Goal: Task Accomplishment & Management: Manage account settings

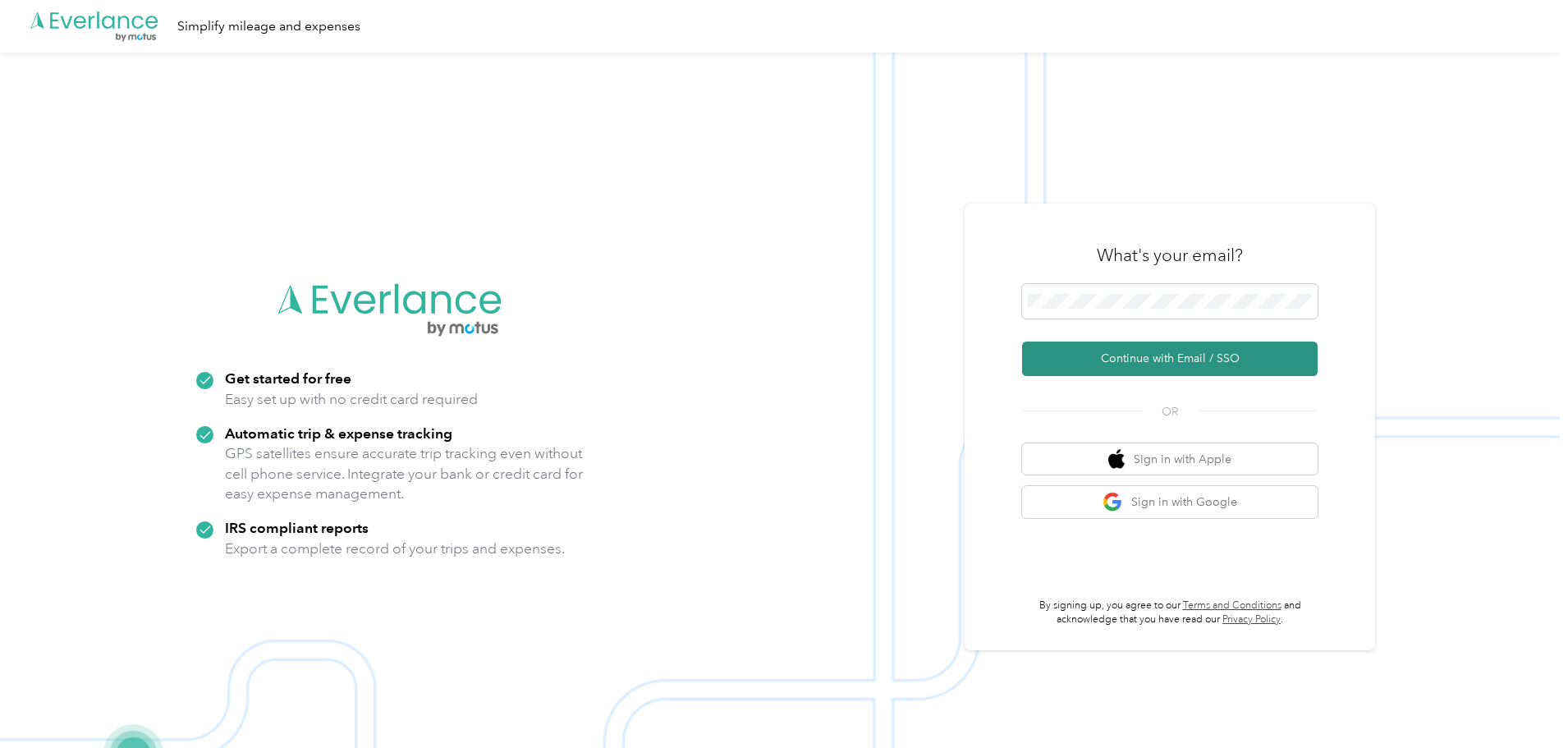
click at [1175, 362] on button "Continue with Email / SSO" at bounding box center [1169, 359] width 295 height 34
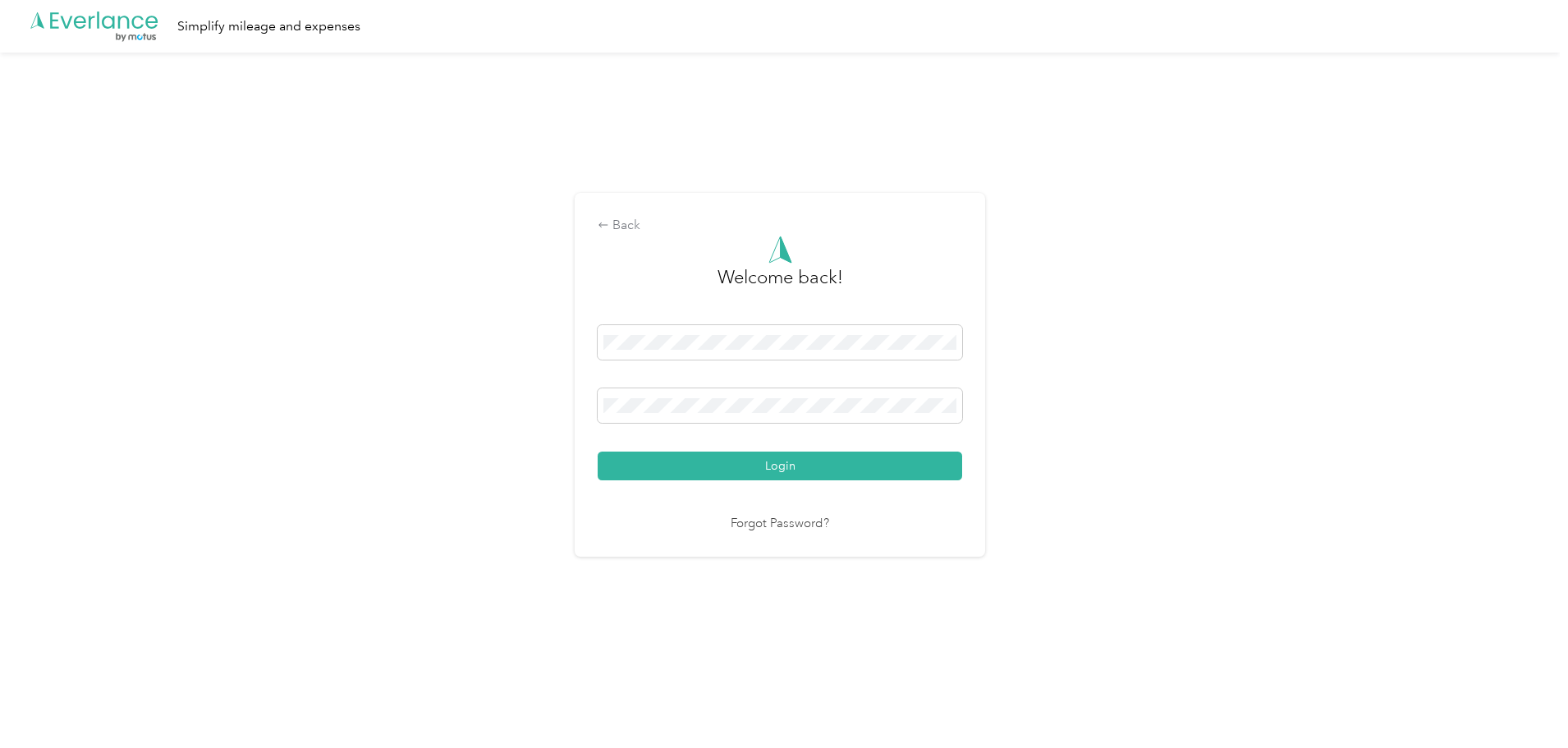
click at [789, 468] on button "Login" at bounding box center [779, 466] width 364 height 29
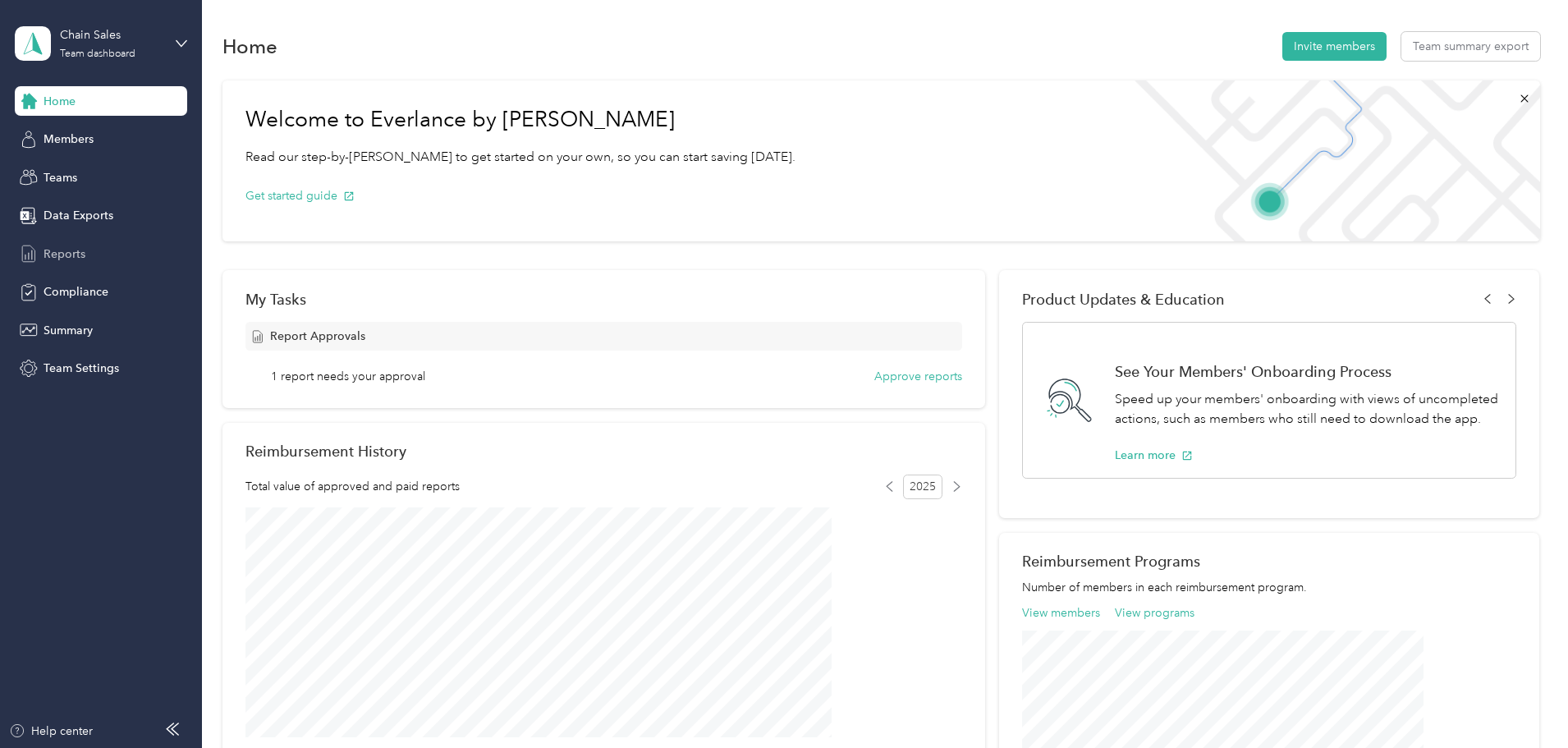
click at [72, 255] on span "Reports" at bounding box center [65, 254] width 42 height 17
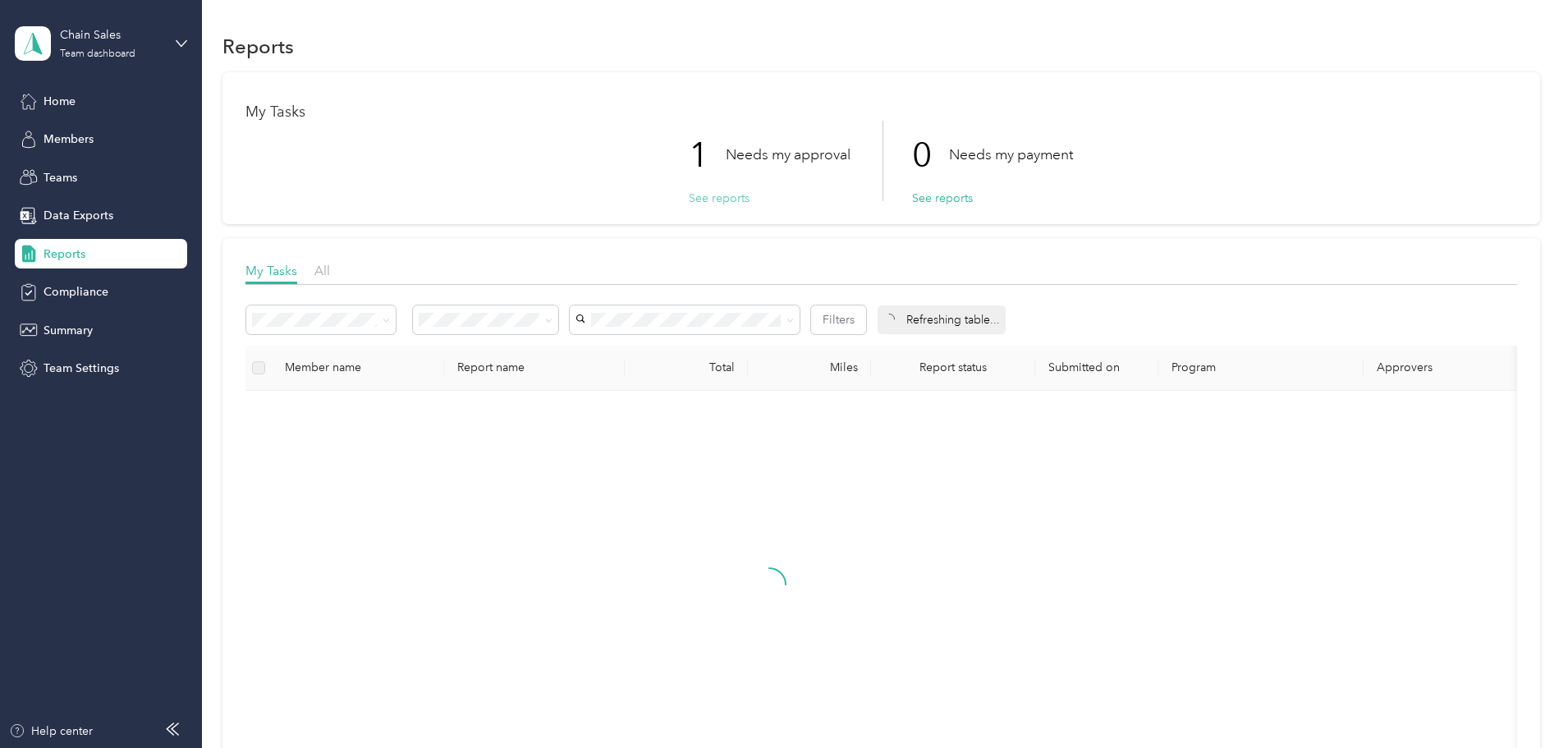
click at [695, 201] on button "See reports" at bounding box center [719, 198] width 61 height 17
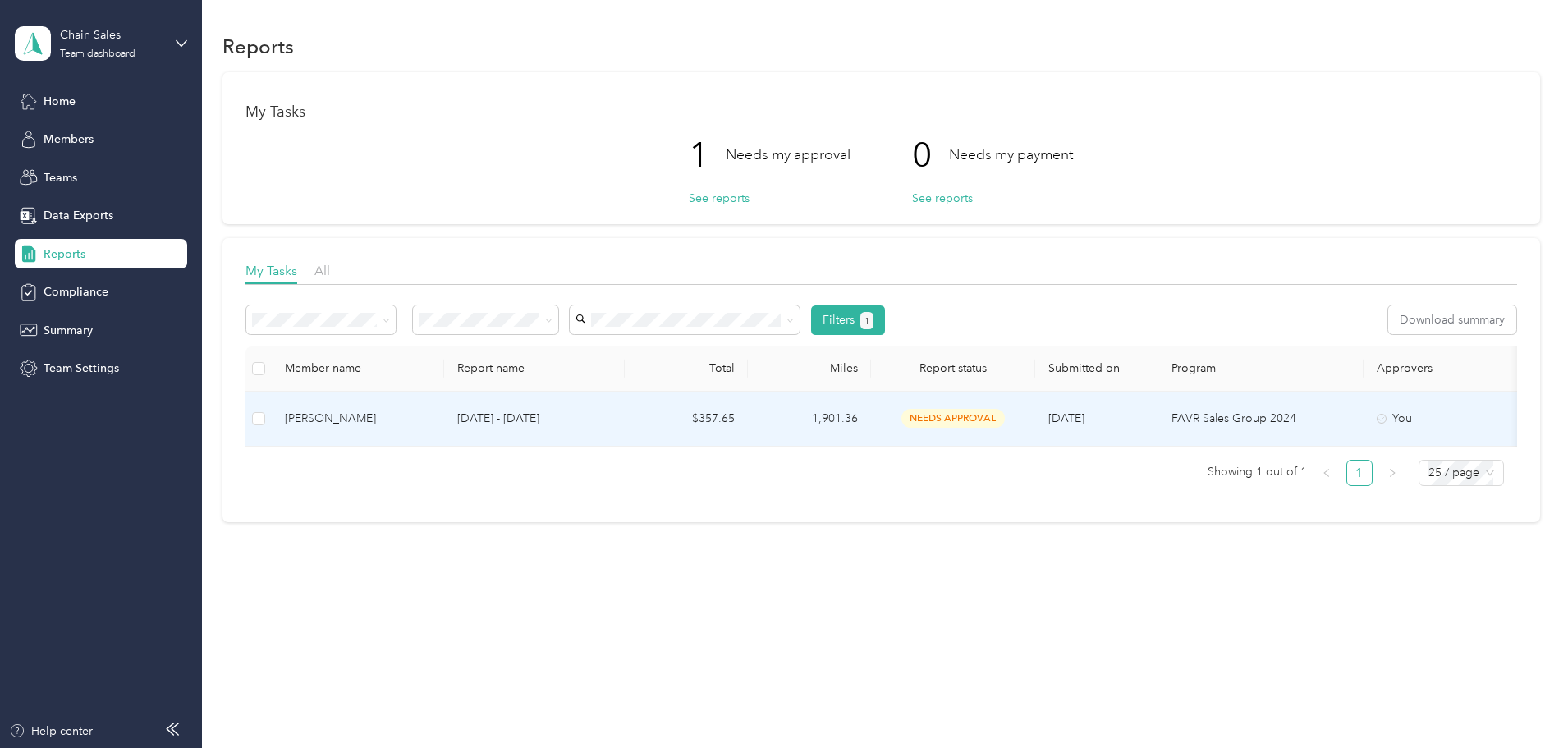
click at [424, 418] on div "[PERSON_NAME]" at bounding box center [358, 418] width 146 height 18
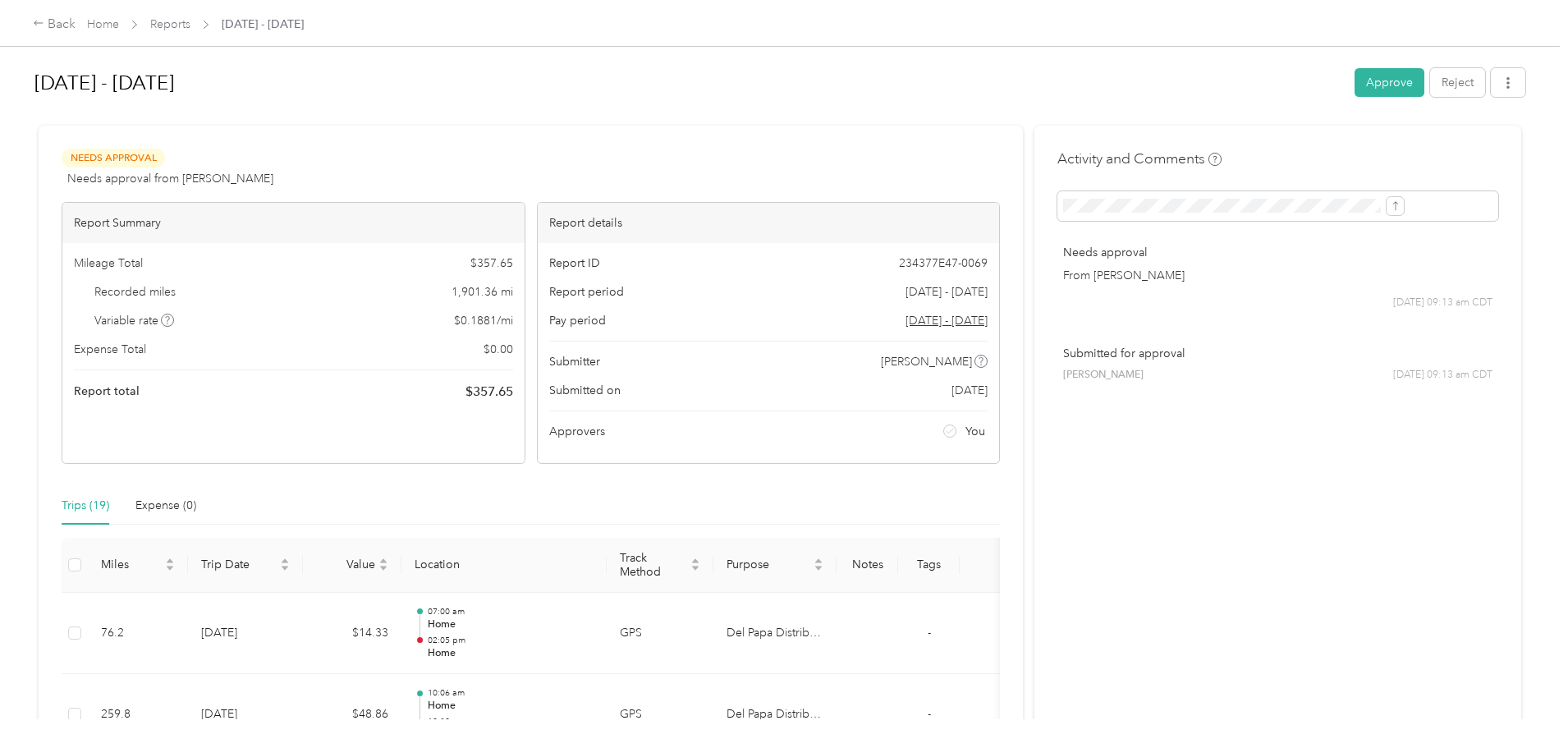
scroll to position [410, 0]
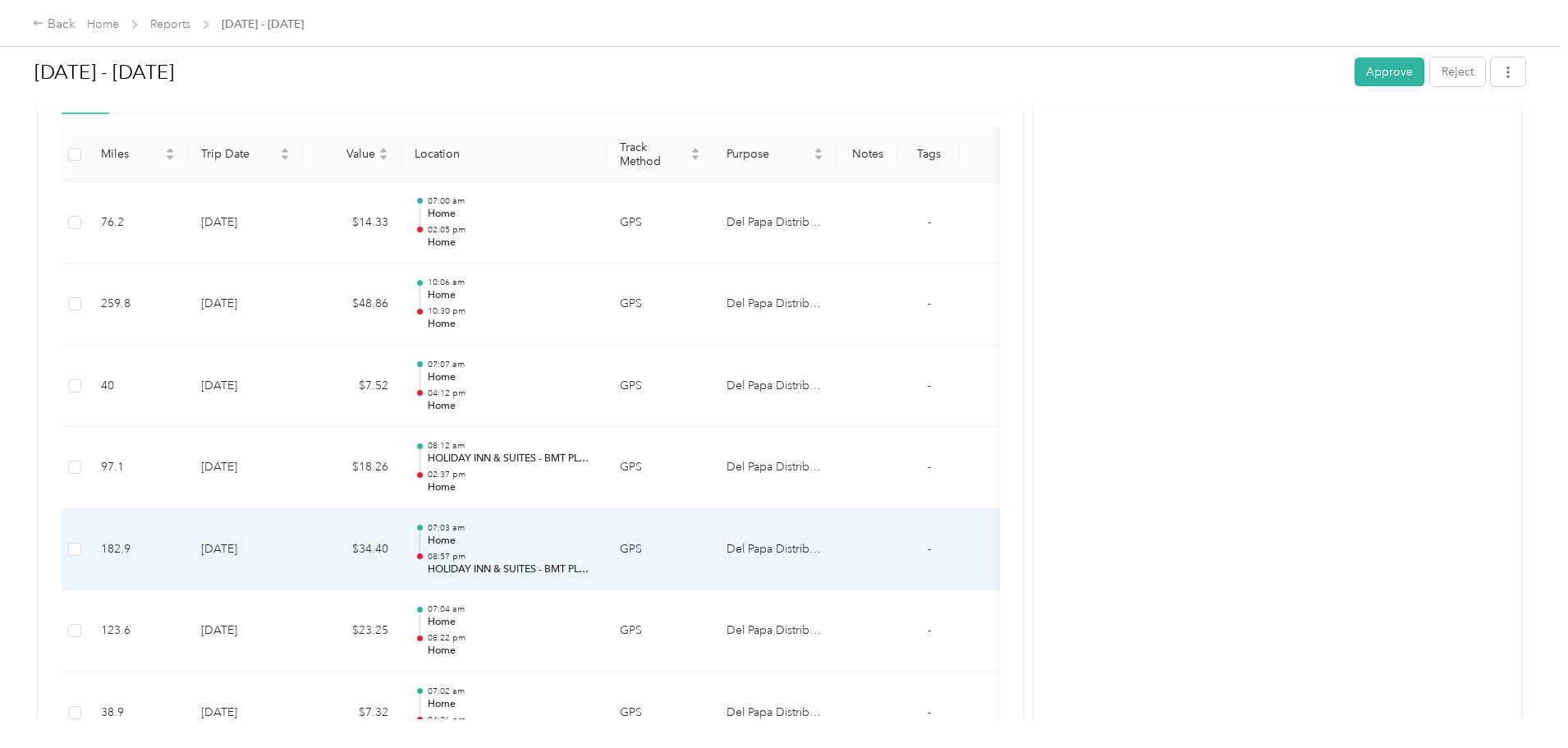
click at [402, 543] on td "$34.40" at bounding box center [352, 550] width 98 height 82
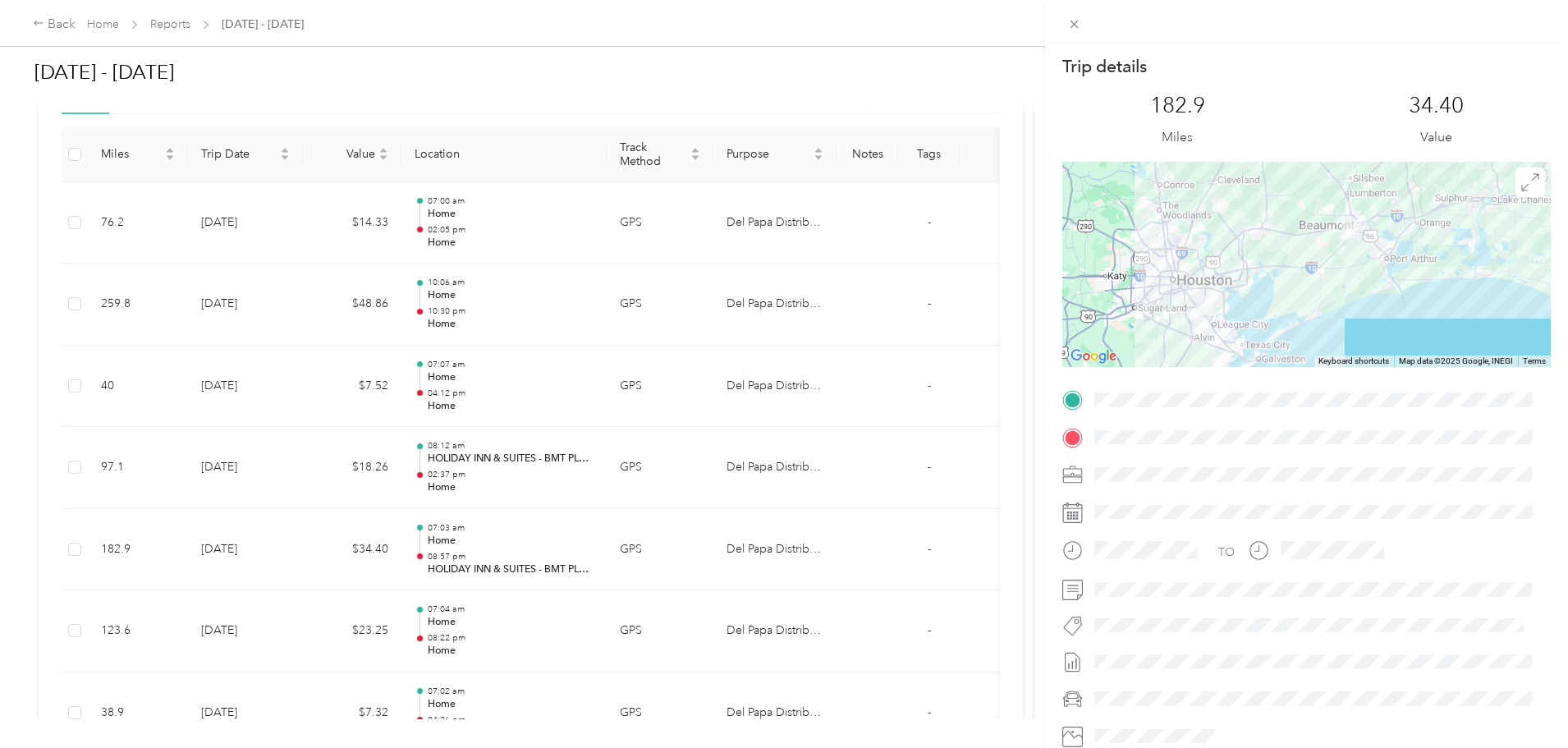
click at [425, 477] on div "Trip details This trip cannot be edited because it is either under review, appr…" at bounding box center [784, 374] width 1568 height 748
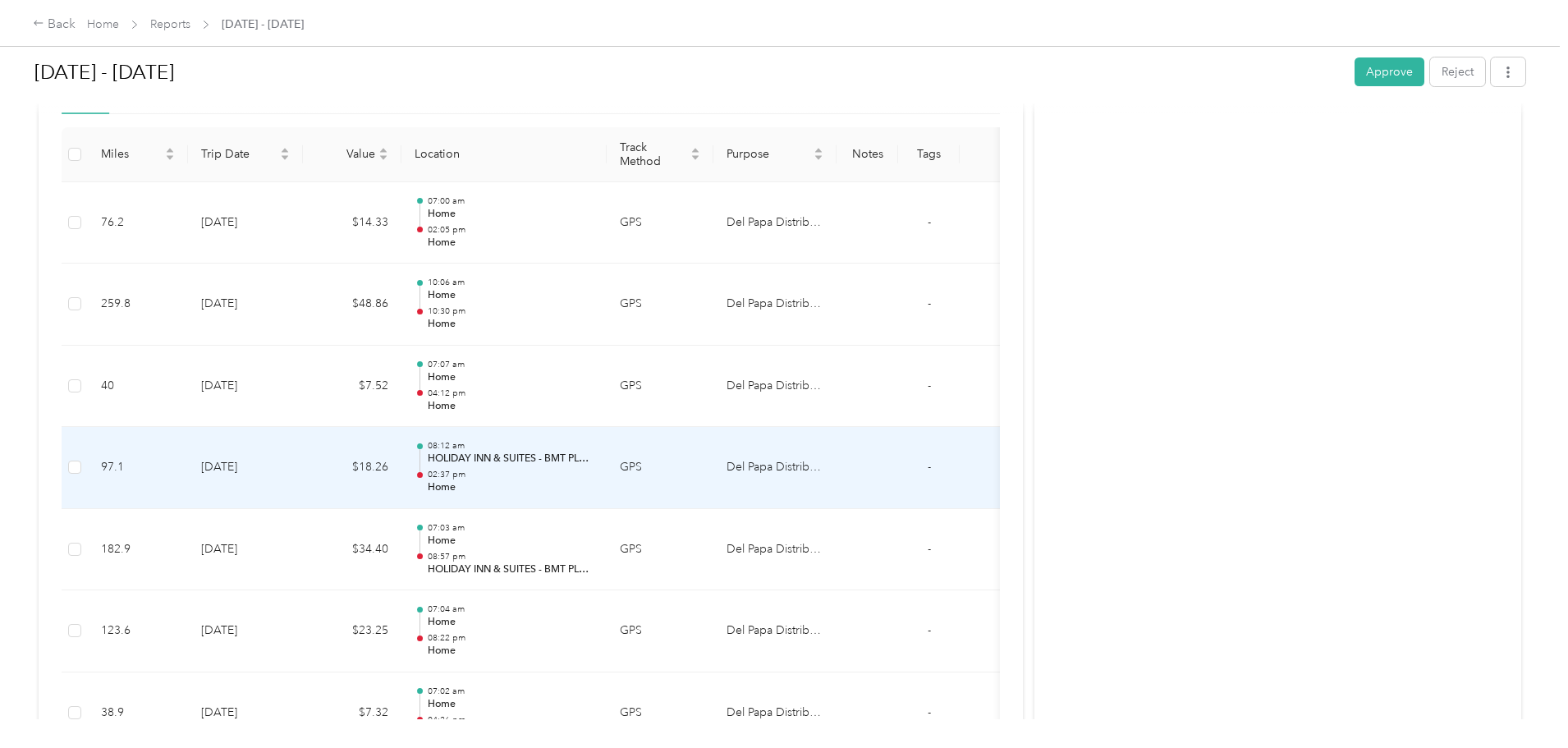
click at [303, 468] on td "[DATE]" at bounding box center [246, 469] width 115 height 82
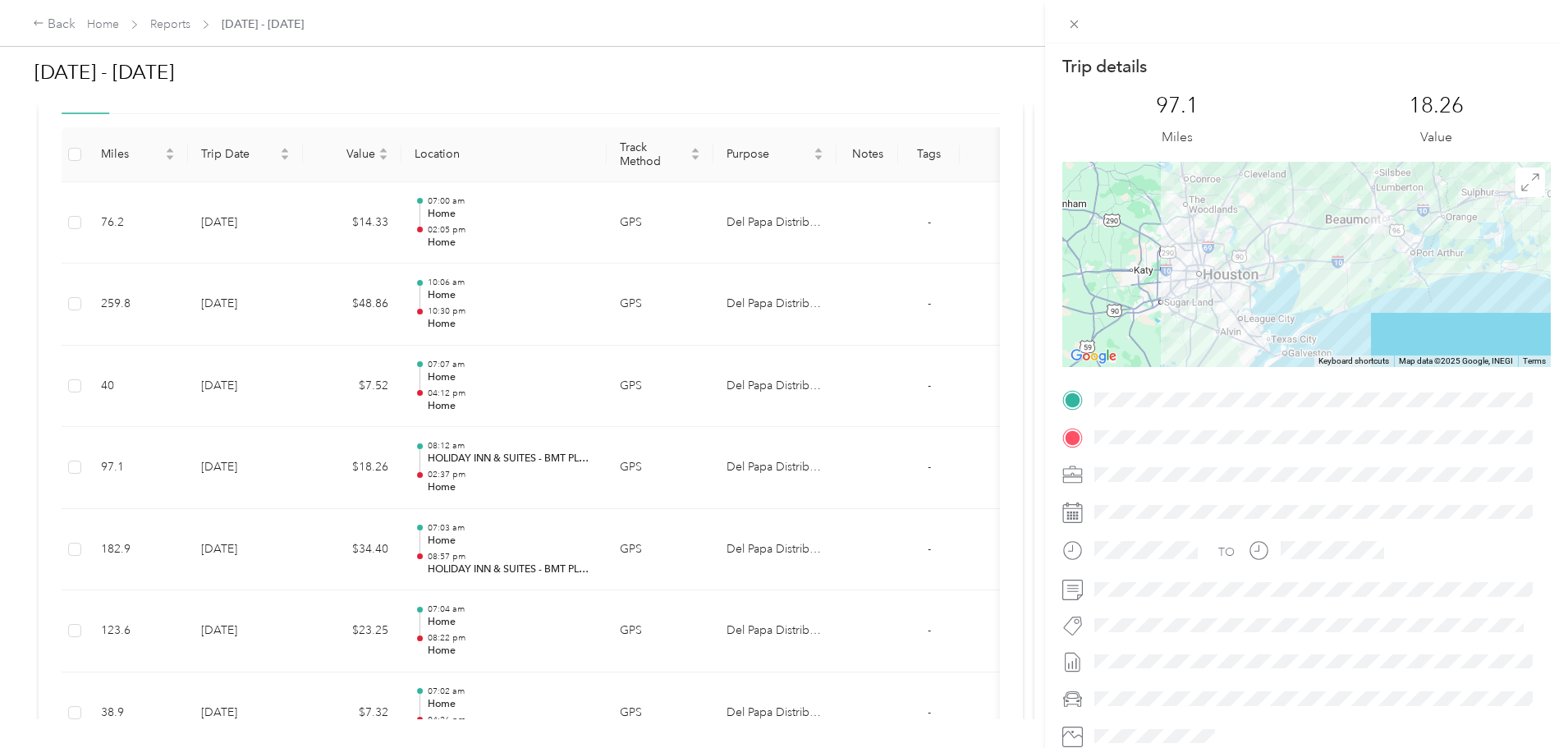
click at [415, 615] on div "Trip details This trip cannot be edited because it is either under review, appr…" at bounding box center [784, 374] width 1568 height 748
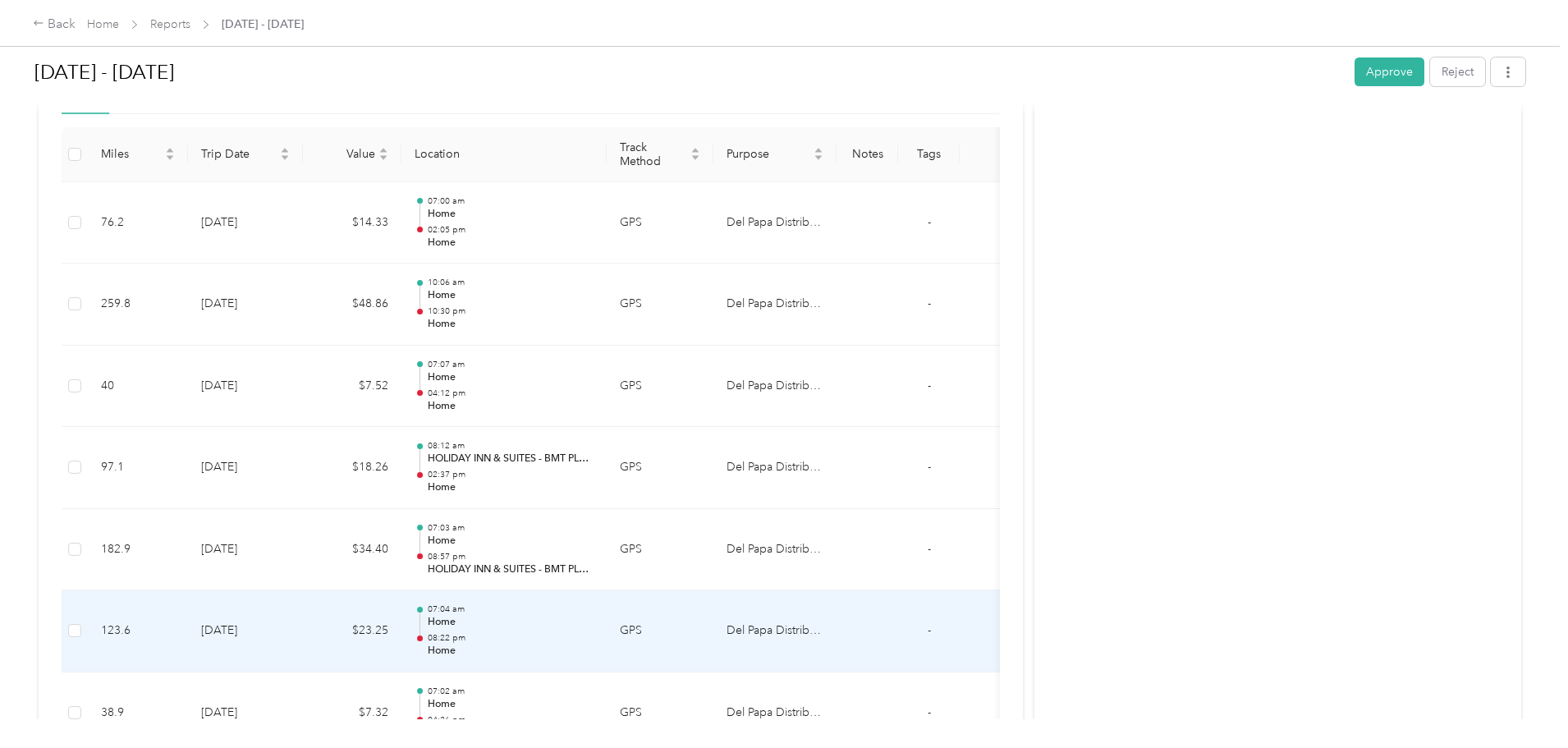
click at [303, 613] on td "[DATE]" at bounding box center [246, 631] width 115 height 82
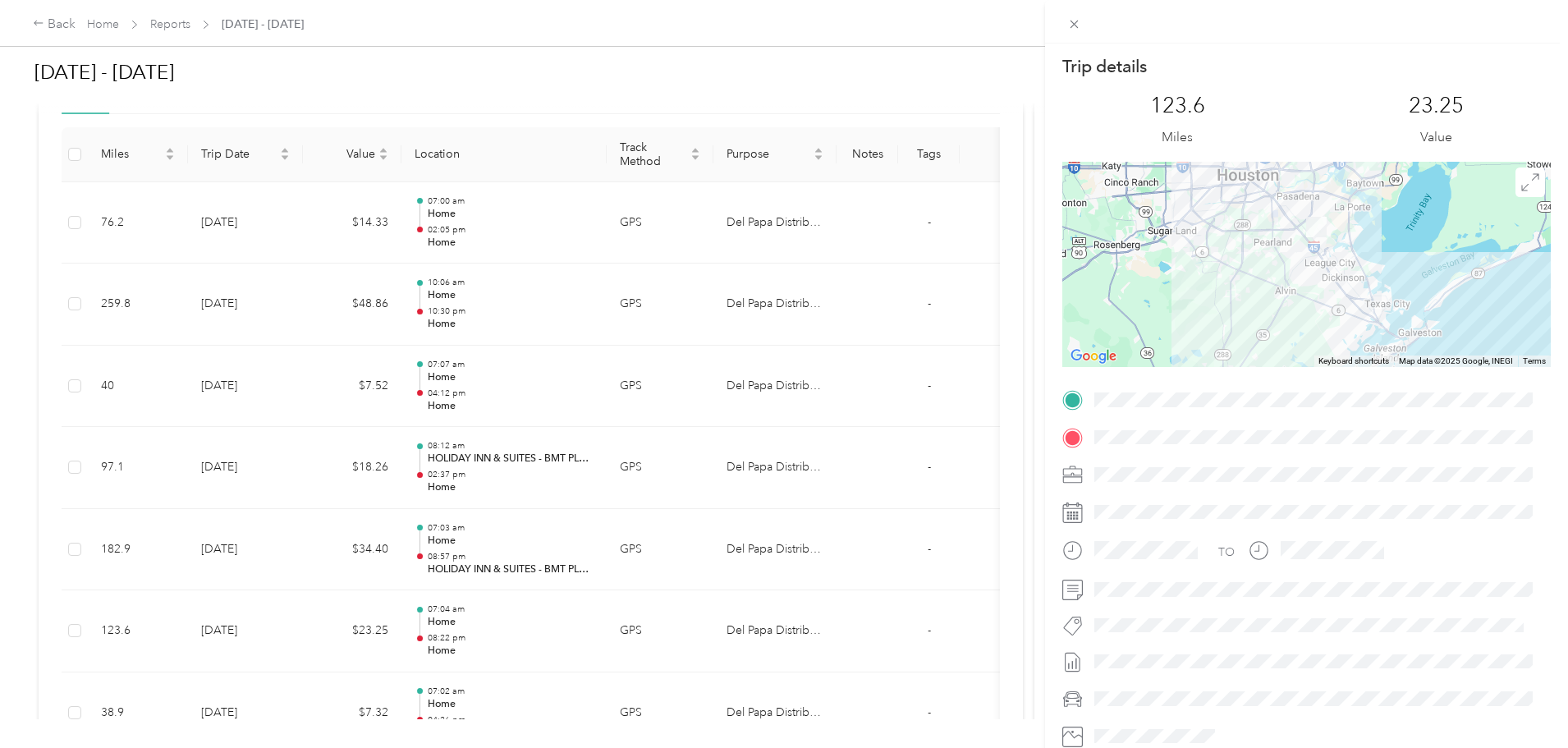
click at [445, 610] on div "Trip details This trip cannot be edited because it is either under review, appr…" at bounding box center [784, 374] width 1568 height 748
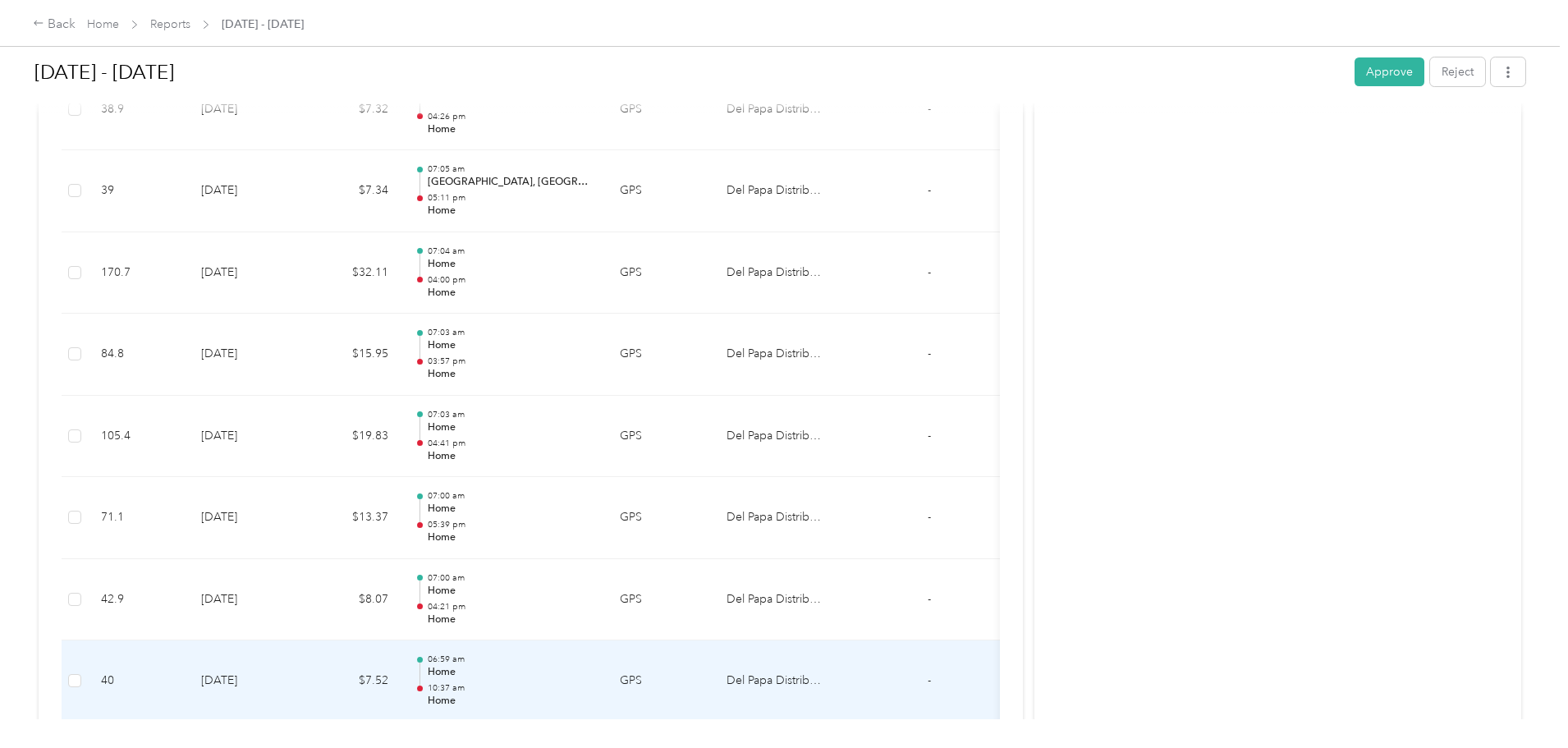
scroll to position [985, 0]
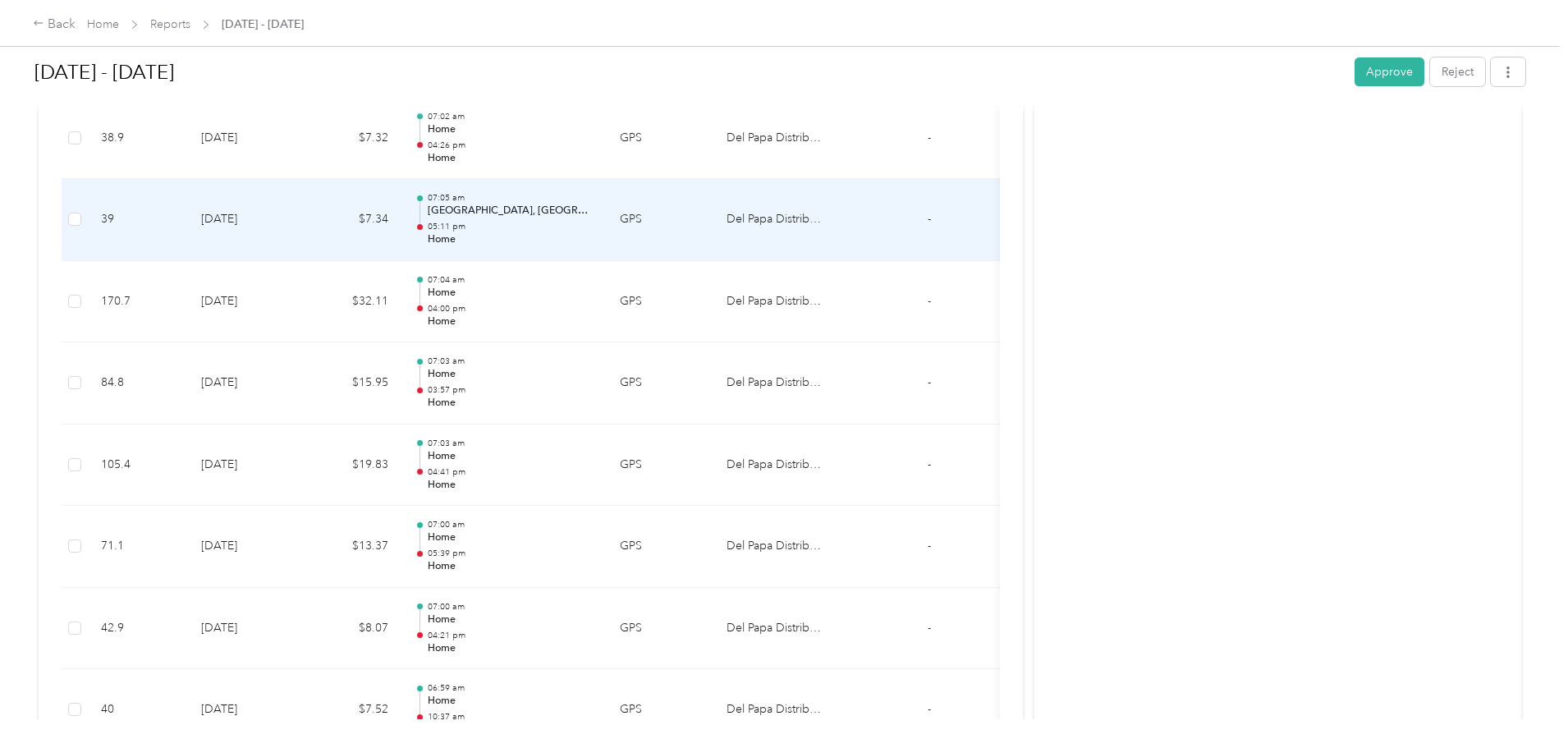
click at [303, 215] on td "[DATE]" at bounding box center [246, 220] width 115 height 82
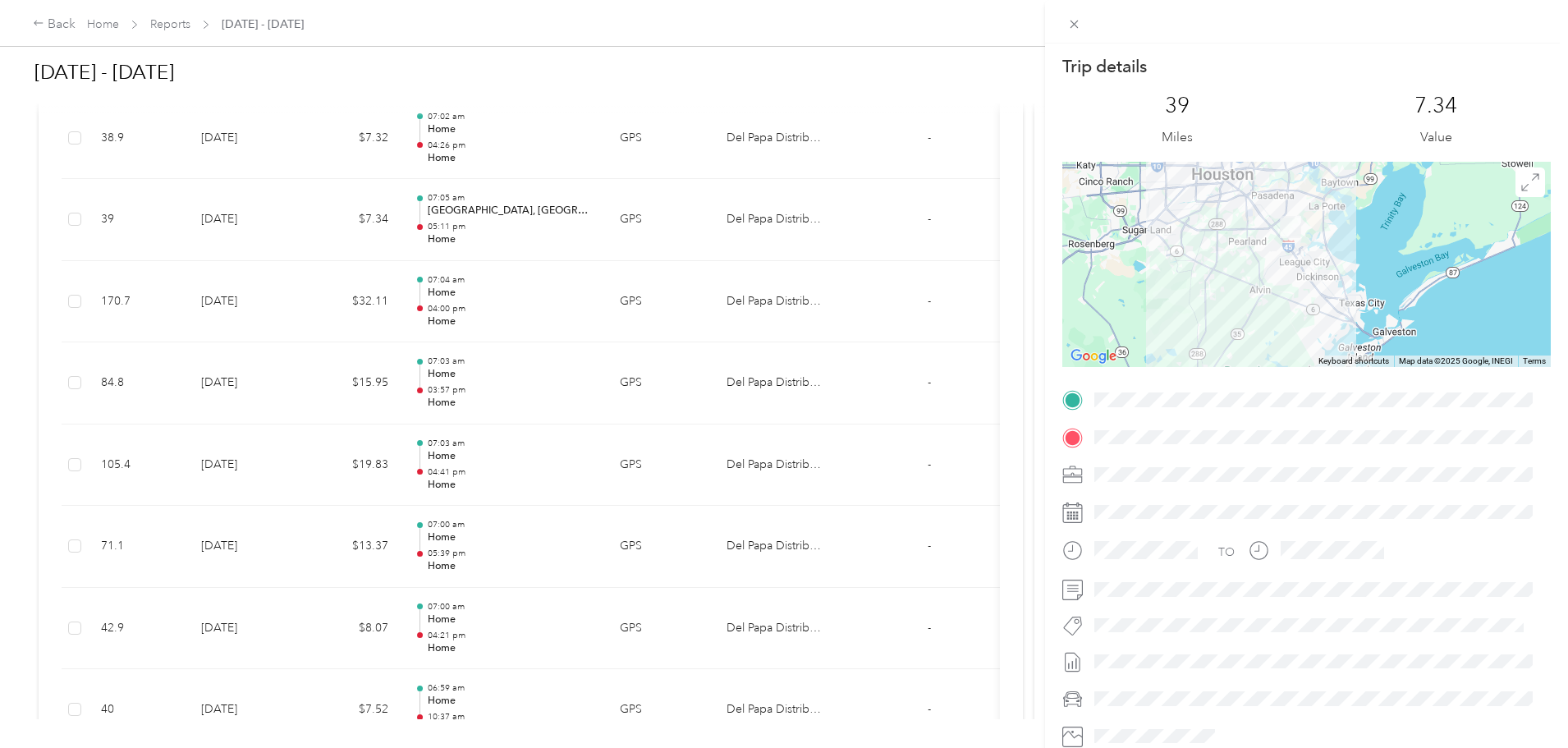
click at [408, 284] on div "Trip details This trip cannot be edited because it is either under review, appr…" at bounding box center [784, 374] width 1568 height 748
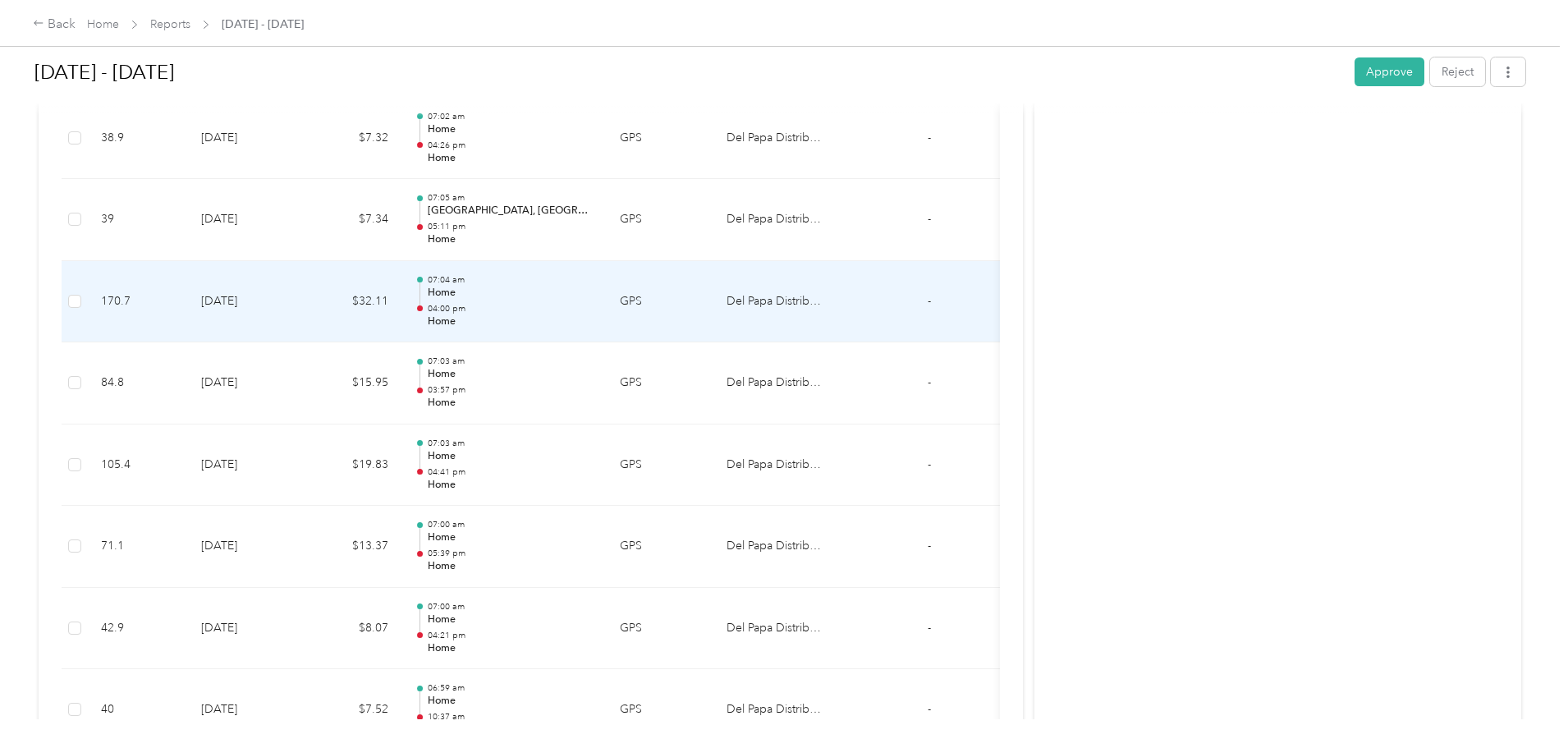
click at [303, 311] on td "[DATE]" at bounding box center [246, 302] width 115 height 82
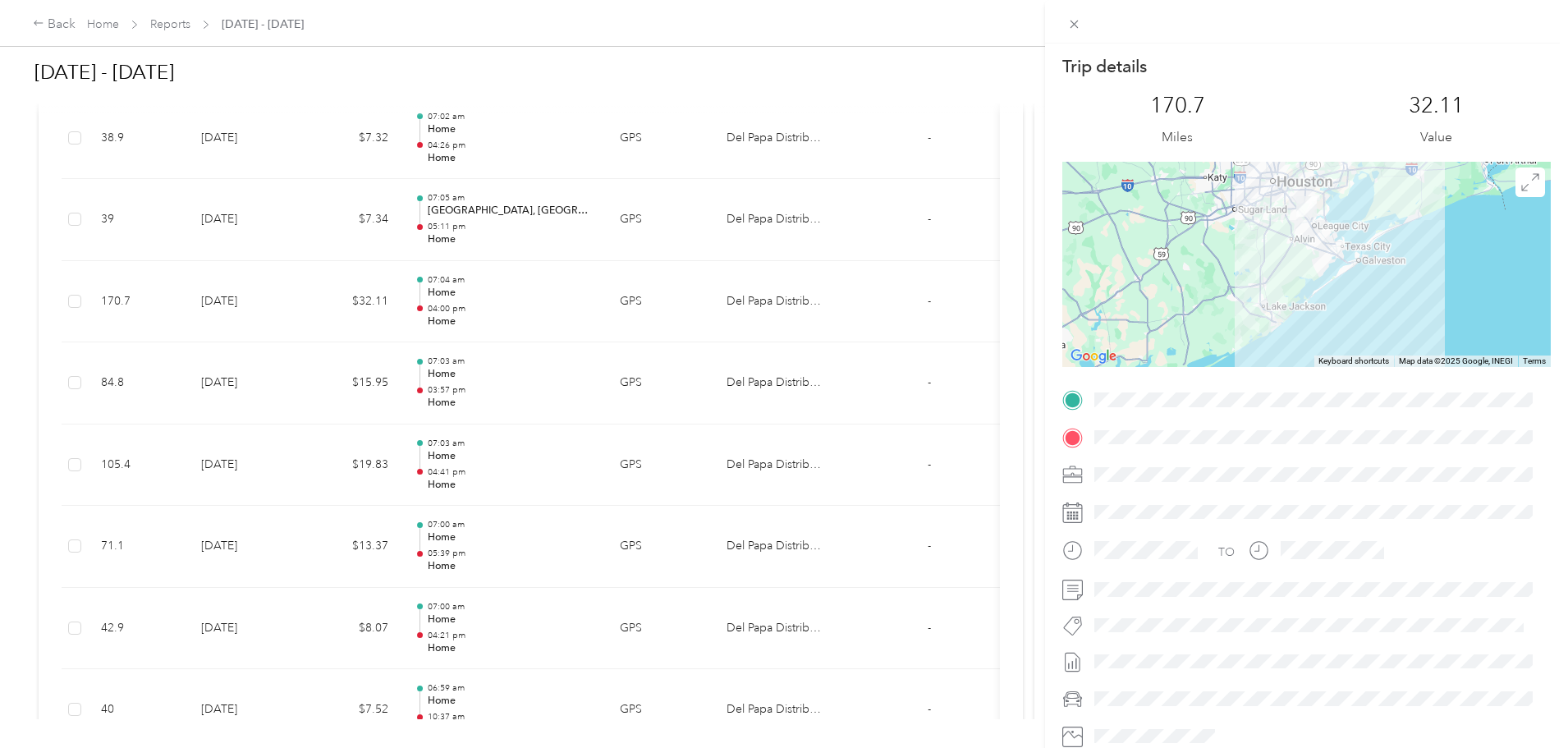
click at [431, 394] on div "Trip details This trip cannot be edited because it is either under review, appr…" at bounding box center [784, 374] width 1568 height 748
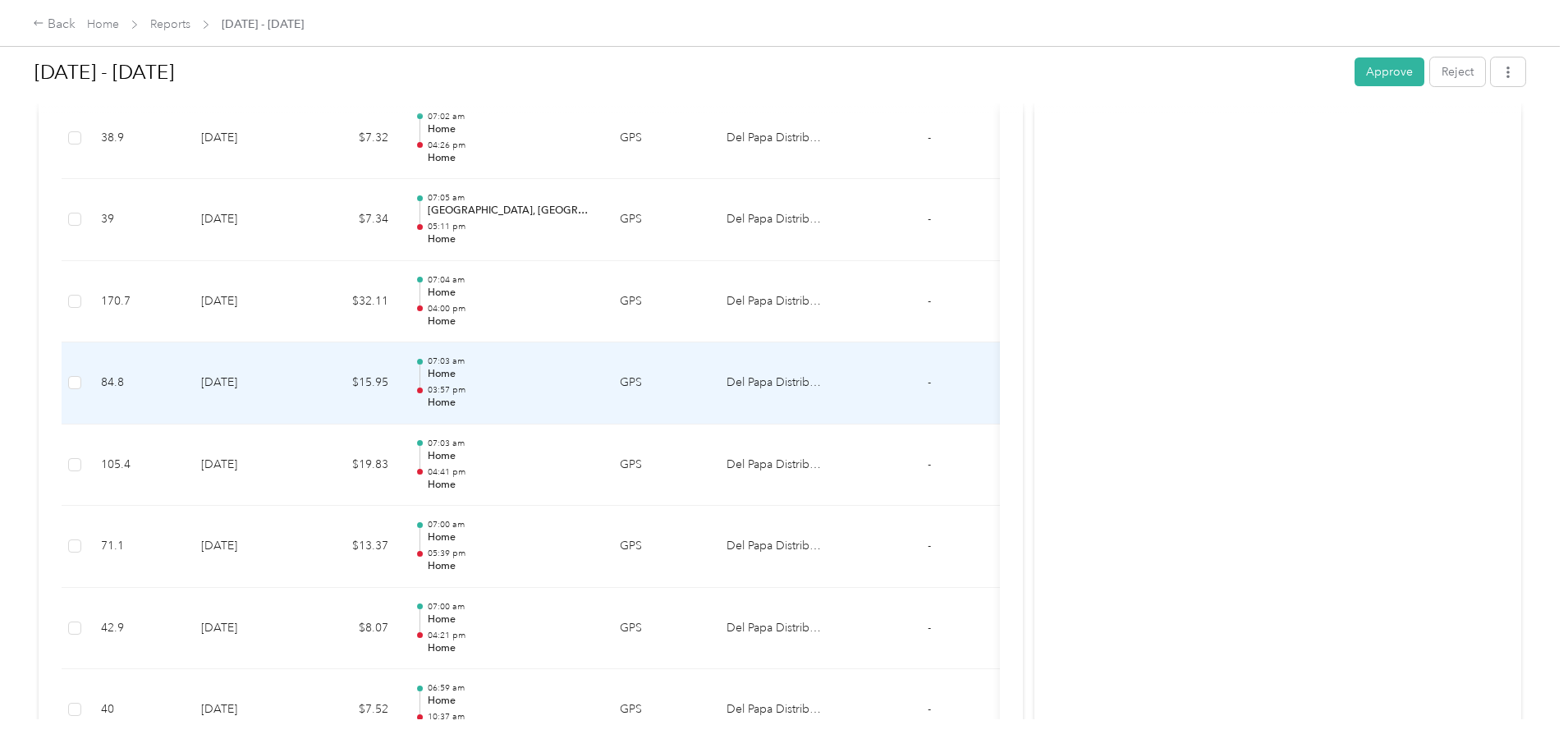
click at [402, 379] on td "$15.95" at bounding box center [352, 384] width 98 height 82
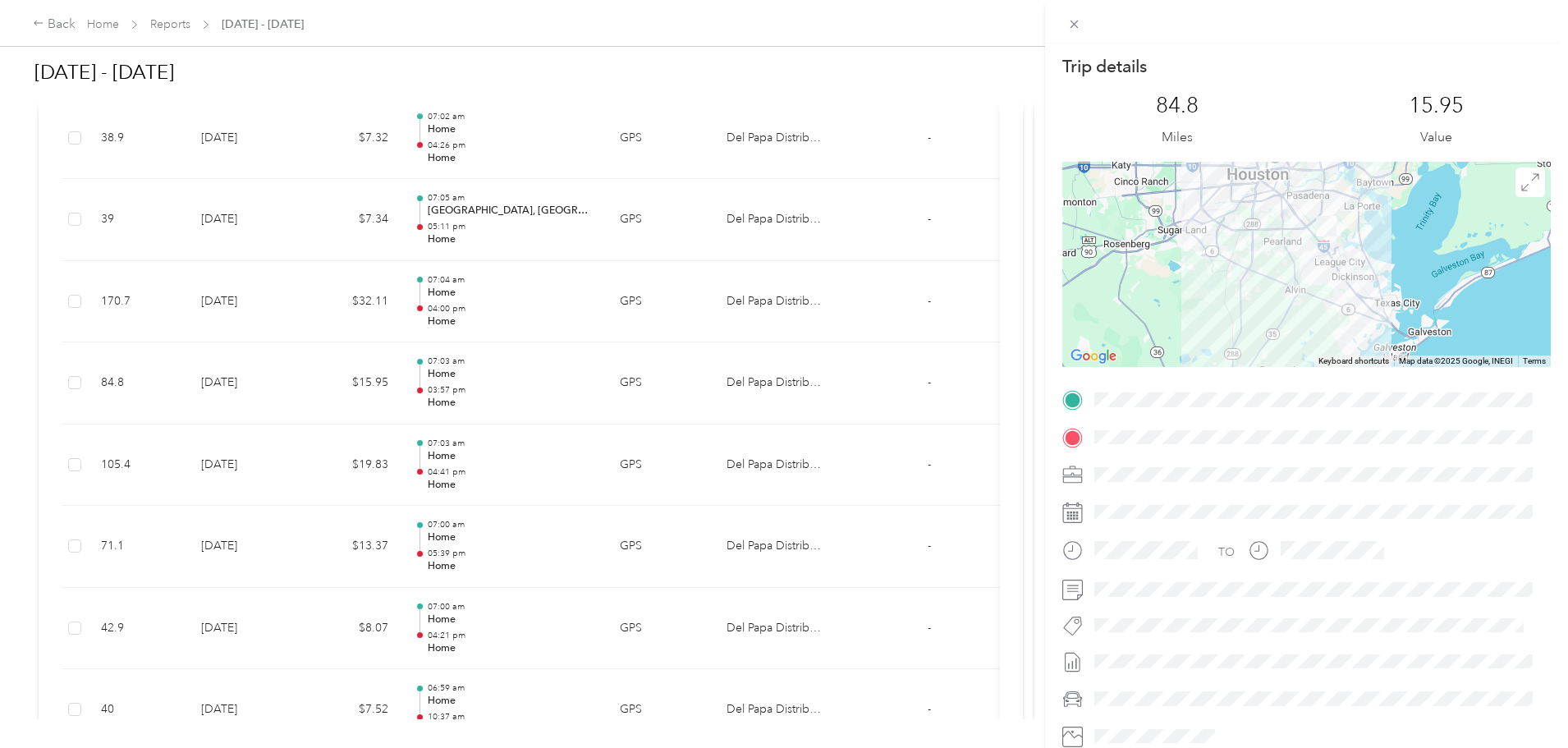
click at [440, 462] on div "Trip details This trip cannot be edited because it is either under review, appr…" at bounding box center [784, 374] width 1568 height 748
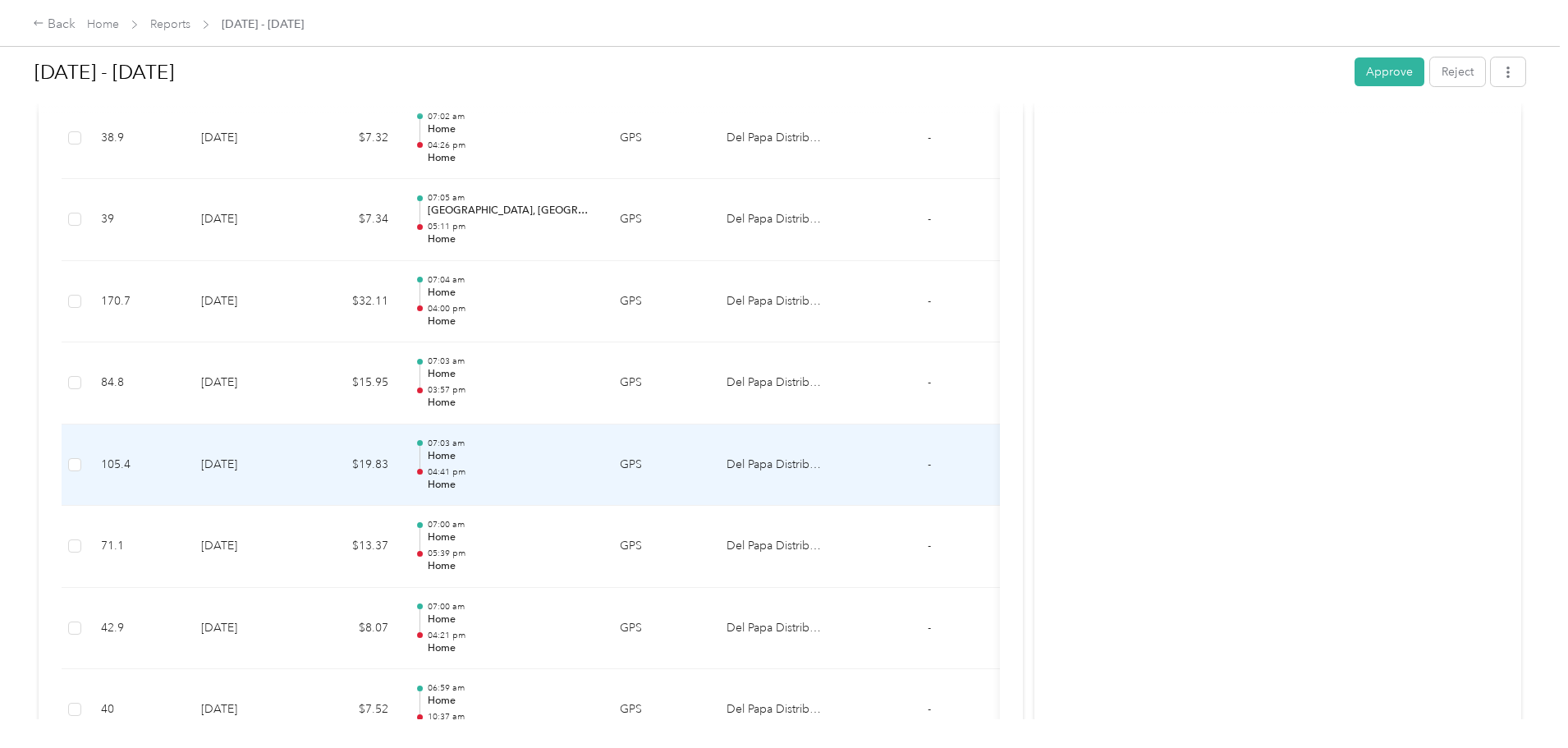
click at [402, 469] on td "$19.83" at bounding box center [352, 466] width 98 height 82
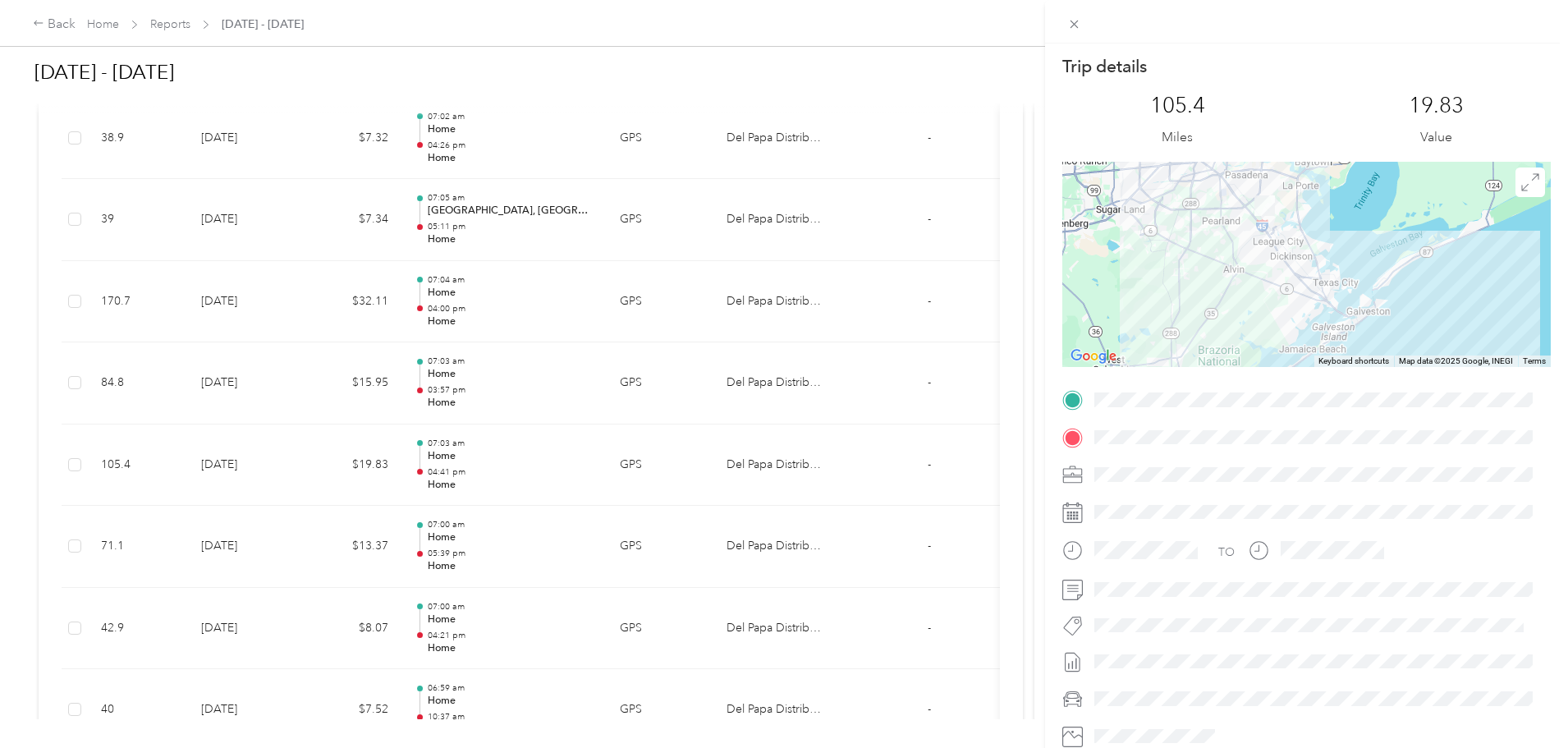
click at [437, 545] on div "Trip details This trip cannot be edited because it is either under review, appr…" at bounding box center [784, 374] width 1568 height 748
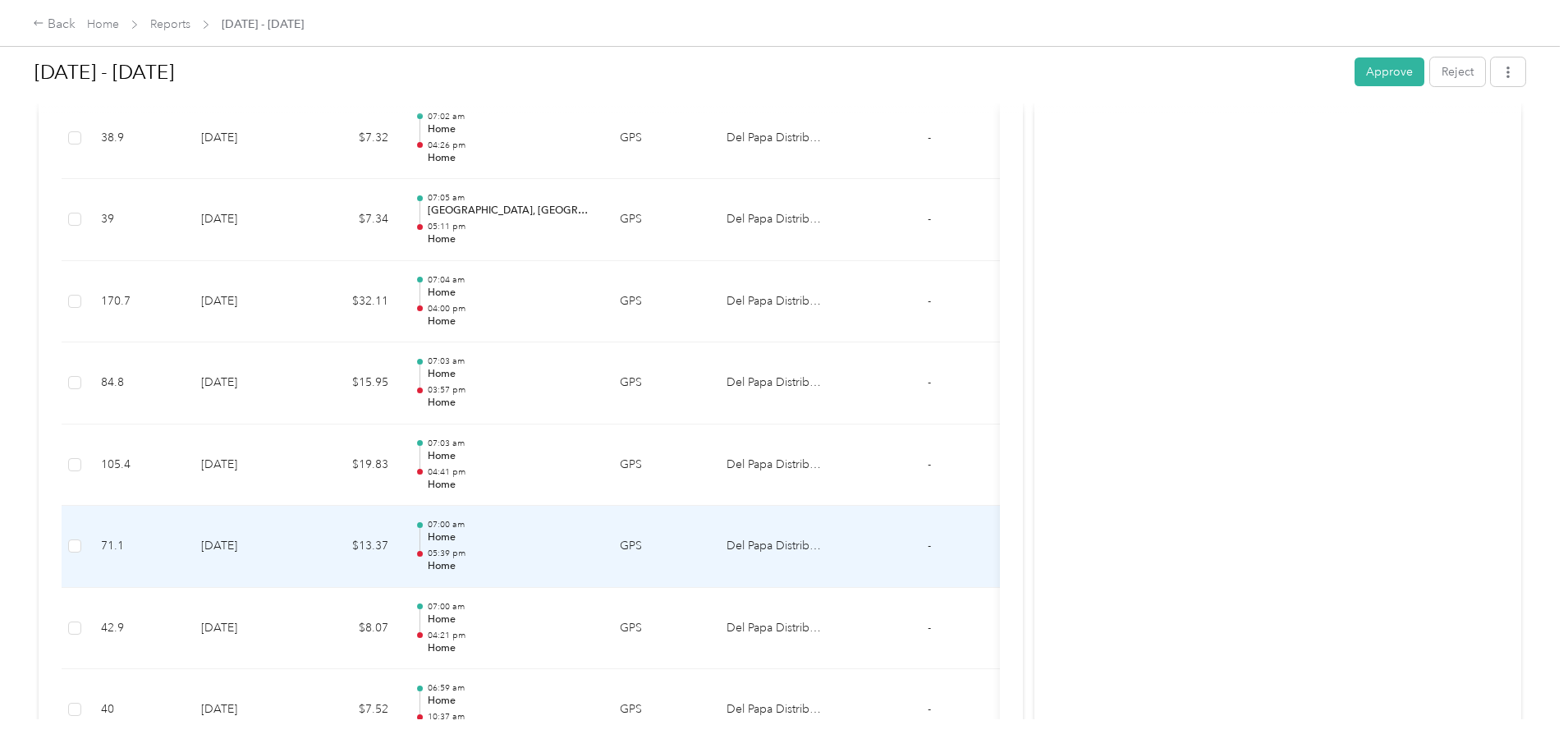
click at [402, 547] on td "$13.37" at bounding box center [352, 547] width 98 height 82
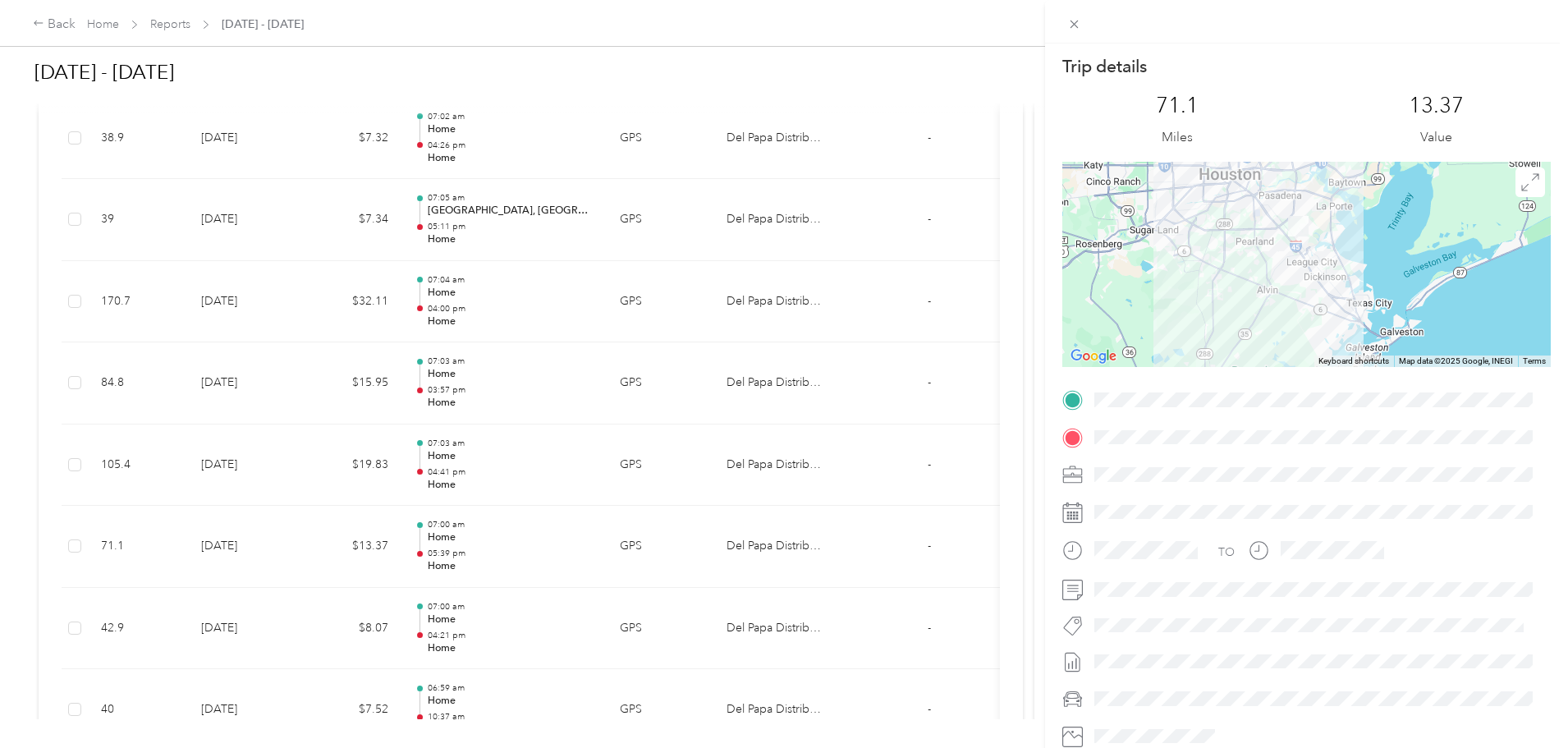
click at [440, 526] on div "Trip details This trip cannot be edited because it is either under review, appr…" at bounding box center [784, 374] width 1568 height 748
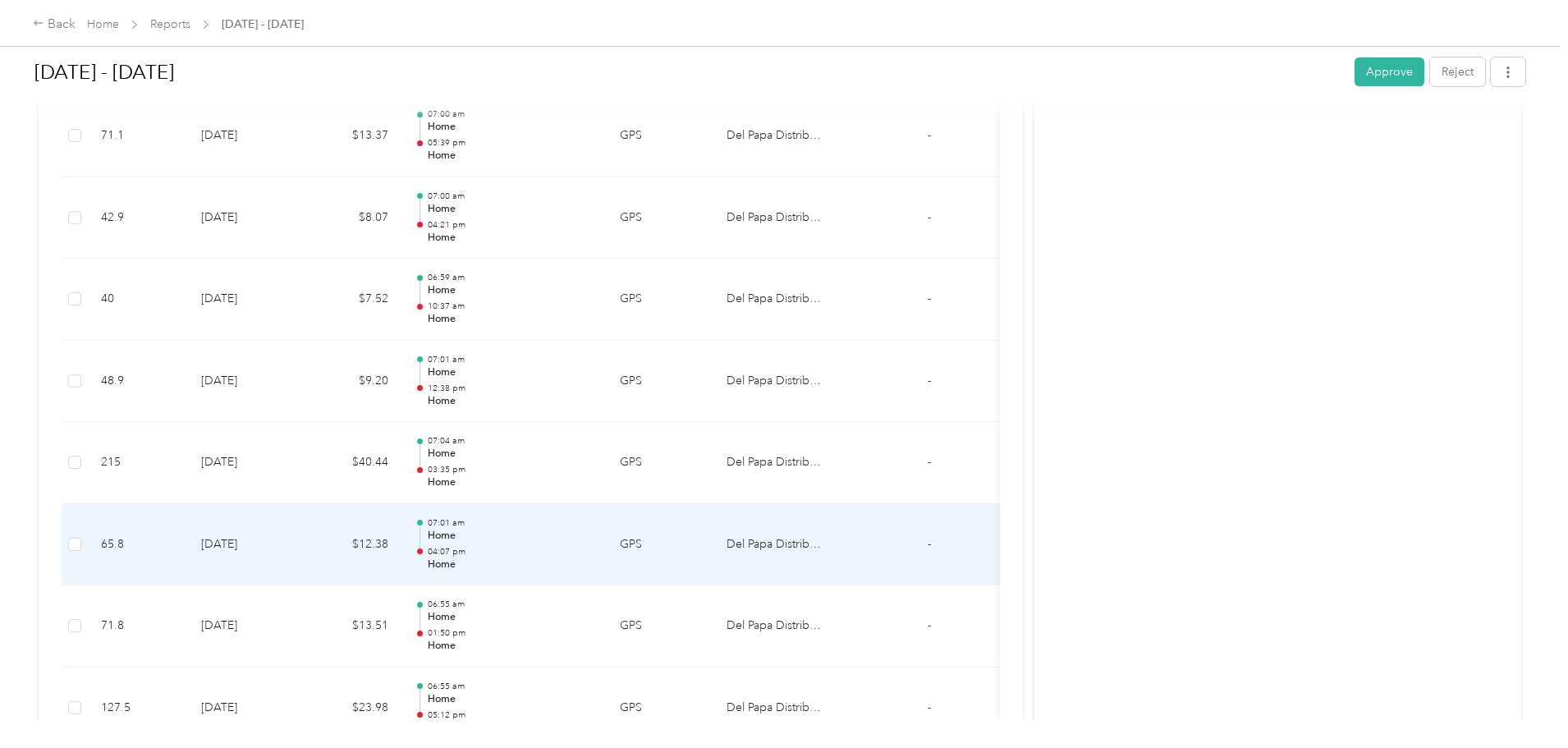
scroll to position [1479, 0]
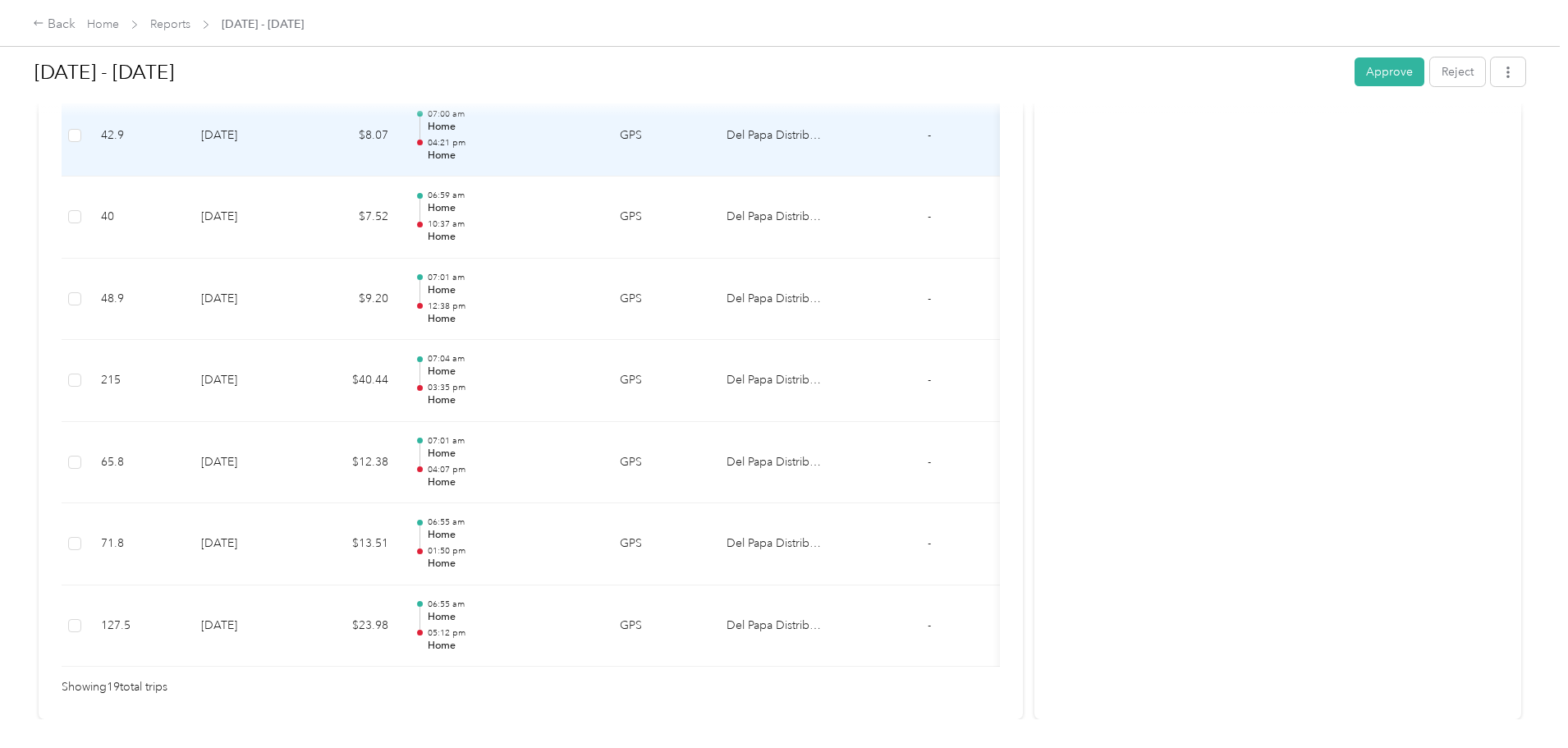
click at [402, 134] on td "$8.07" at bounding box center [352, 137] width 98 height 82
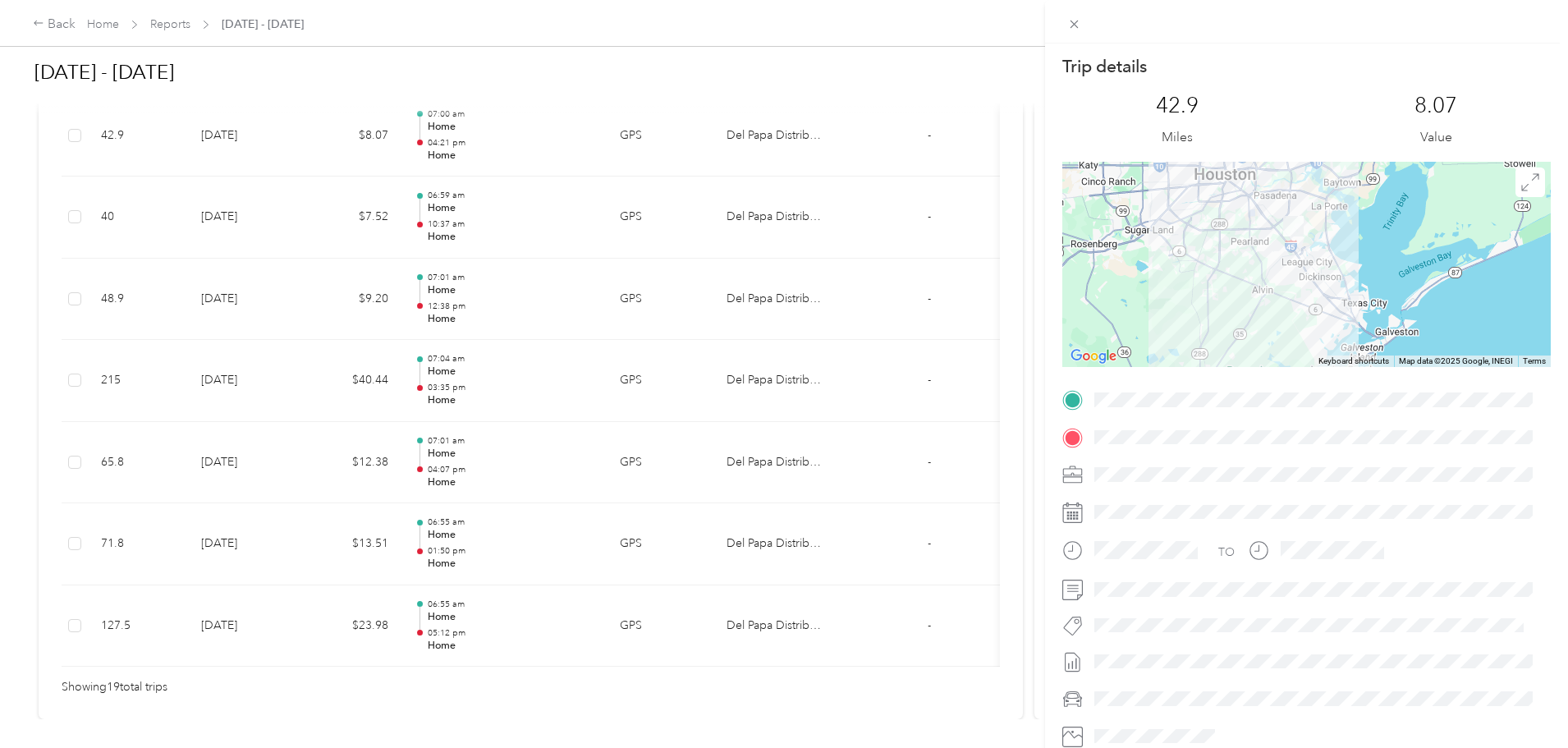
click at [434, 220] on div "Trip details This trip cannot be edited because it is either under review, appr…" at bounding box center [784, 374] width 1568 height 748
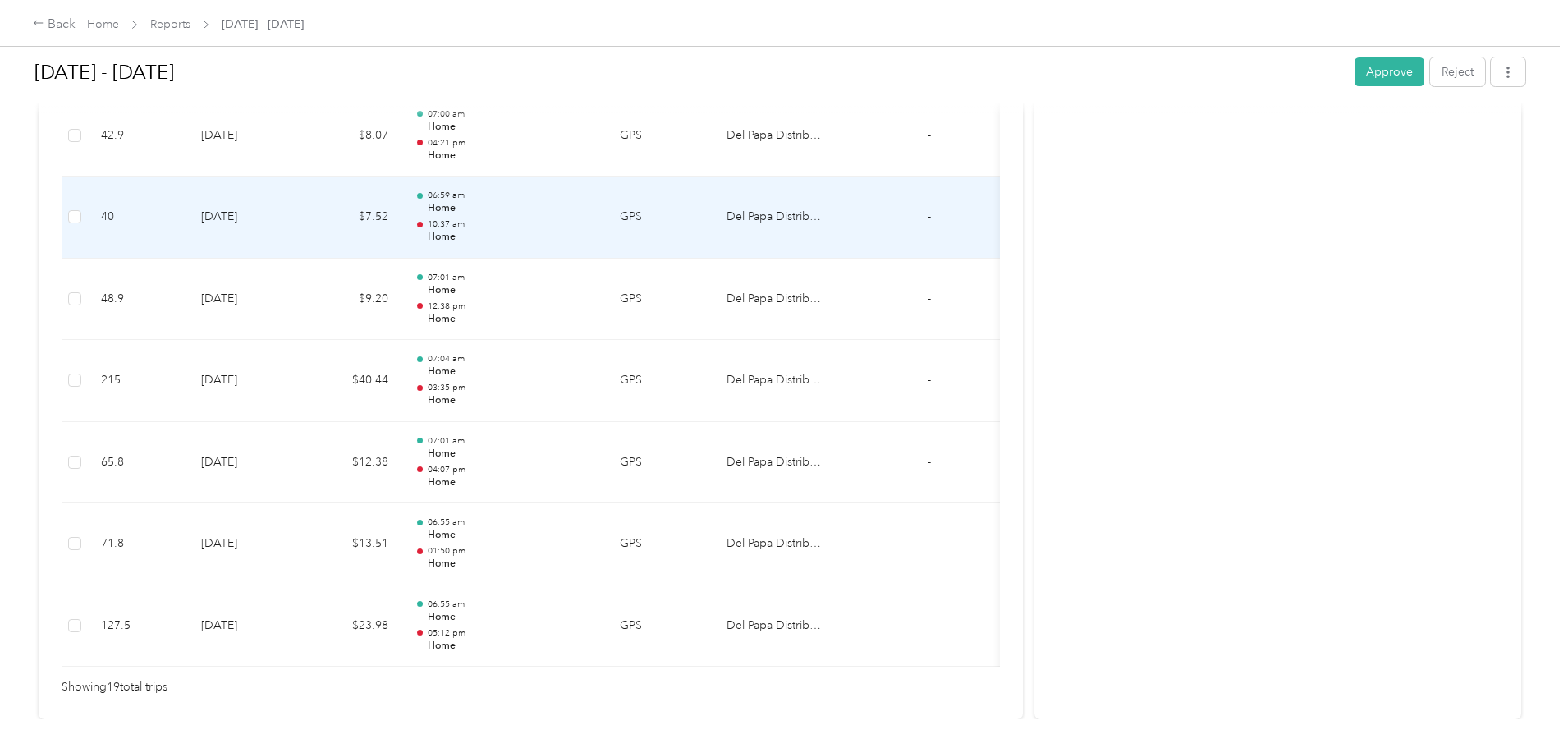
click at [402, 214] on td "$7.52" at bounding box center [352, 218] width 98 height 82
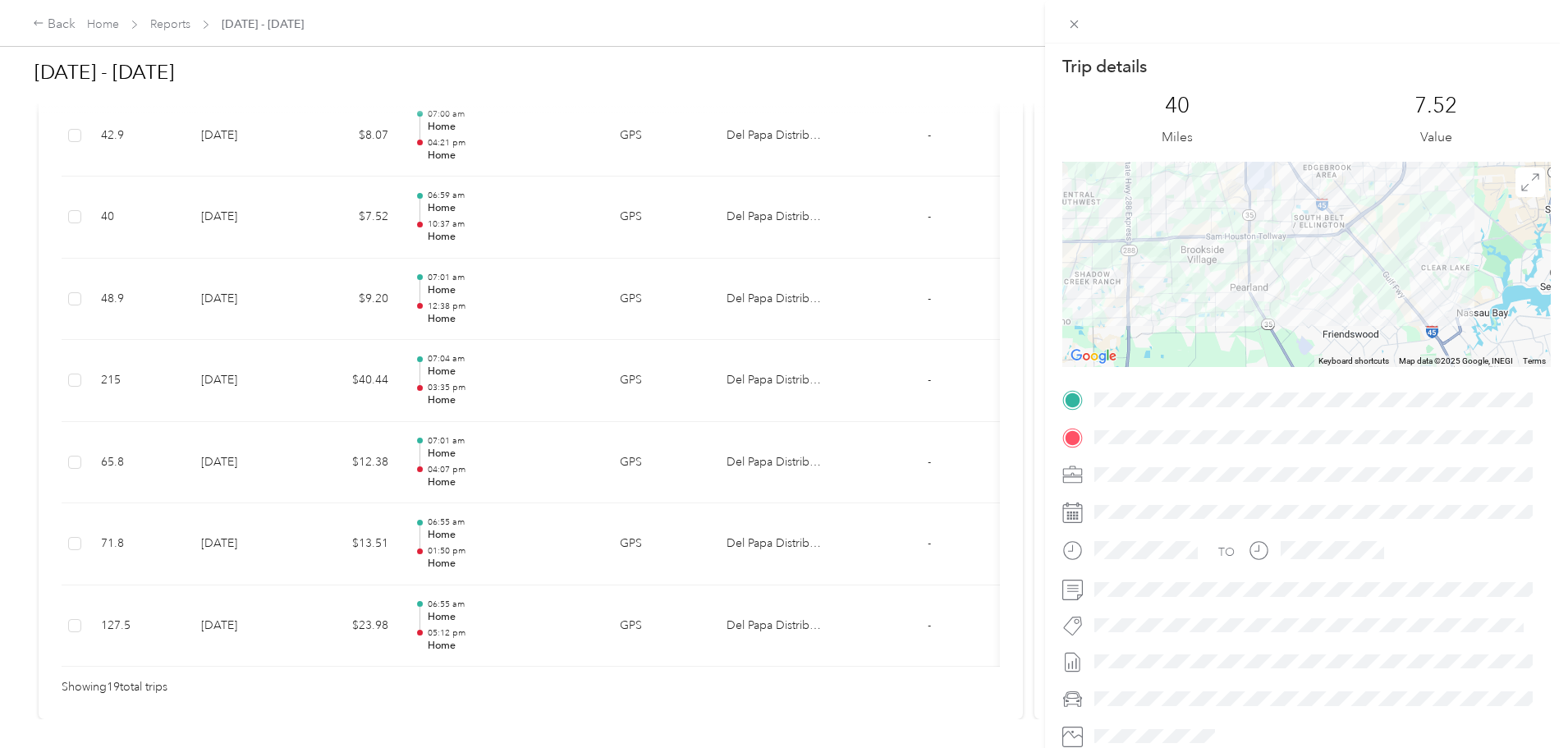
click at [441, 212] on div "Trip details This trip cannot be edited because it is either under review, appr…" at bounding box center [784, 374] width 1568 height 748
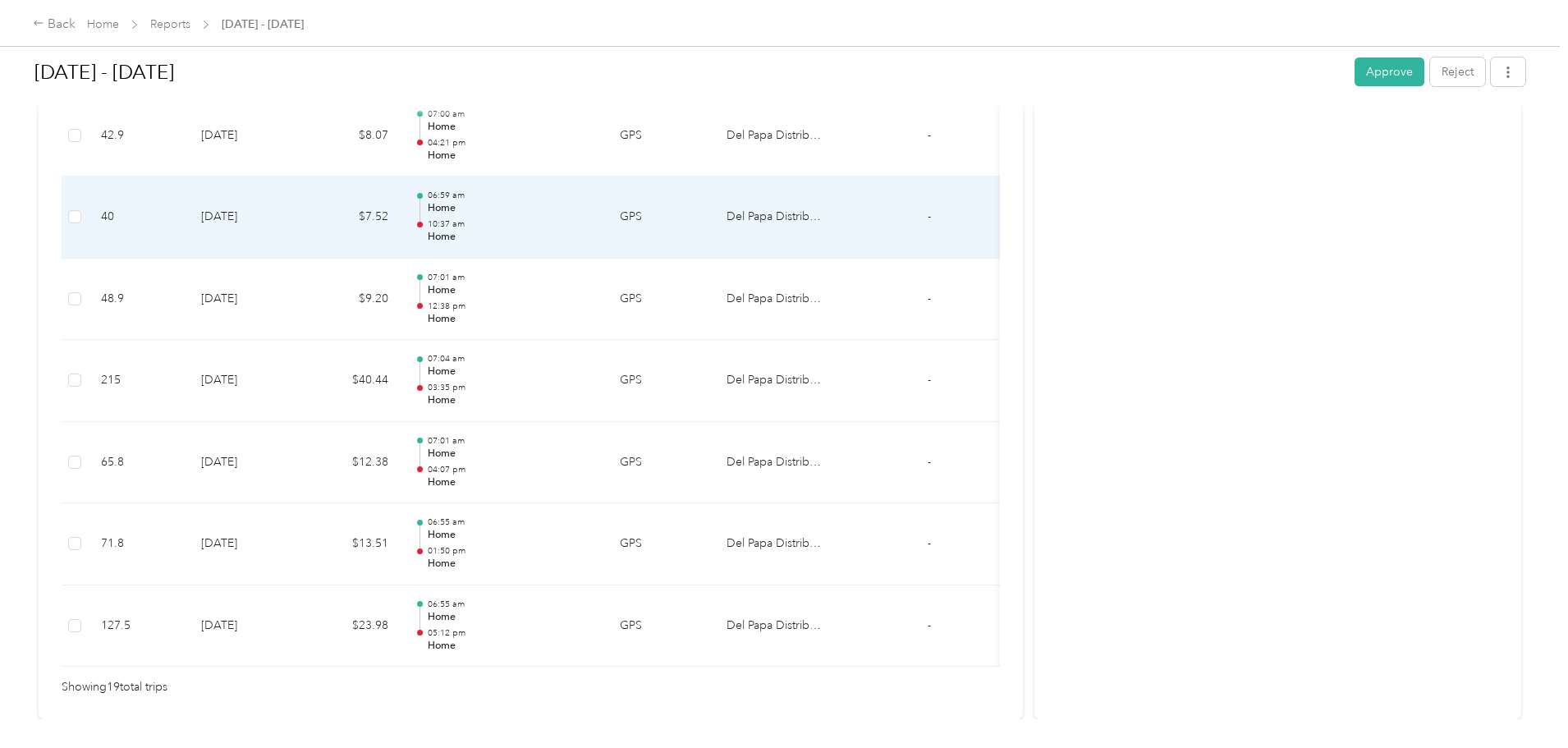
click at [402, 209] on td "$7.52" at bounding box center [352, 218] width 98 height 82
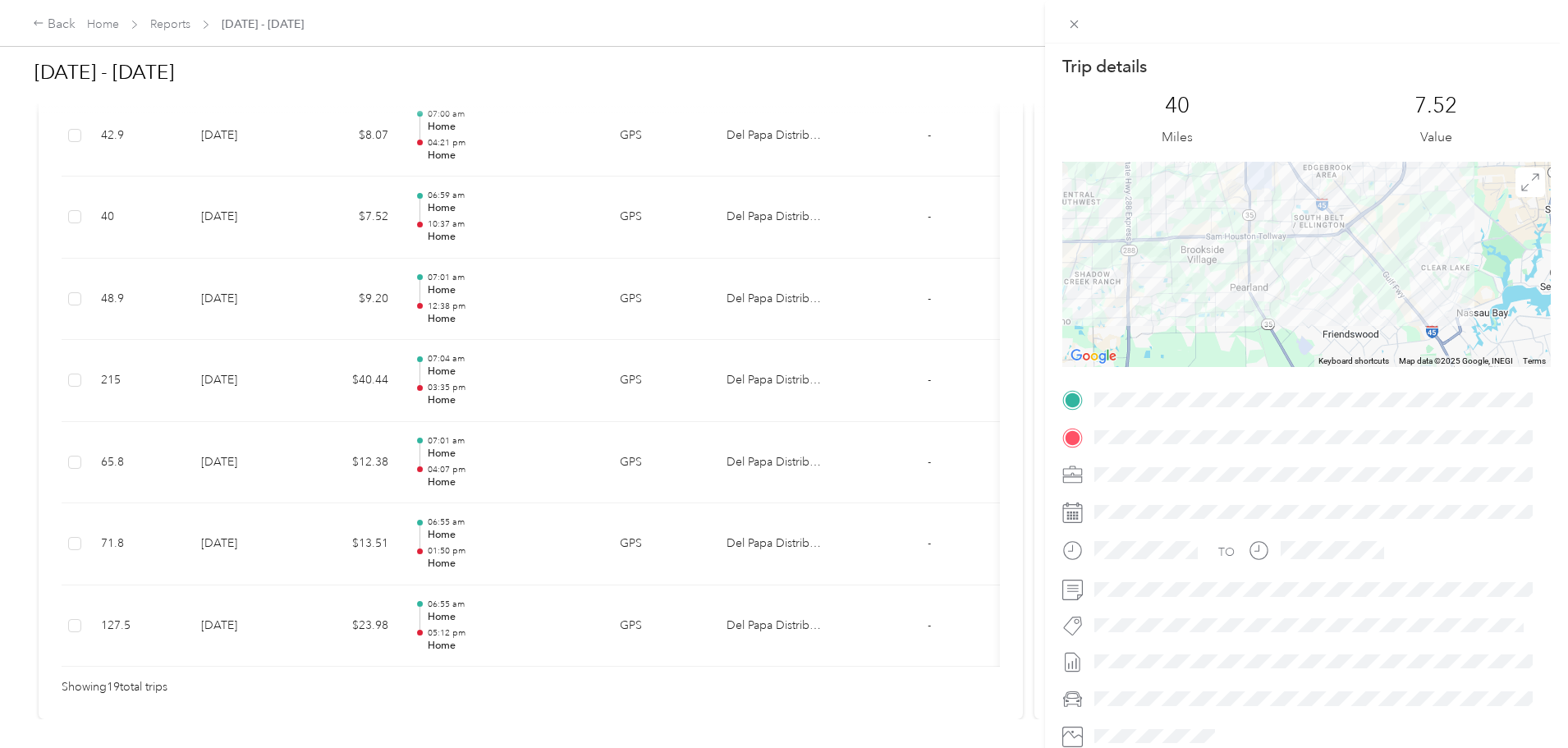
click at [432, 282] on div "Trip details This trip cannot be edited because it is either under review, appr…" at bounding box center [784, 374] width 1568 height 748
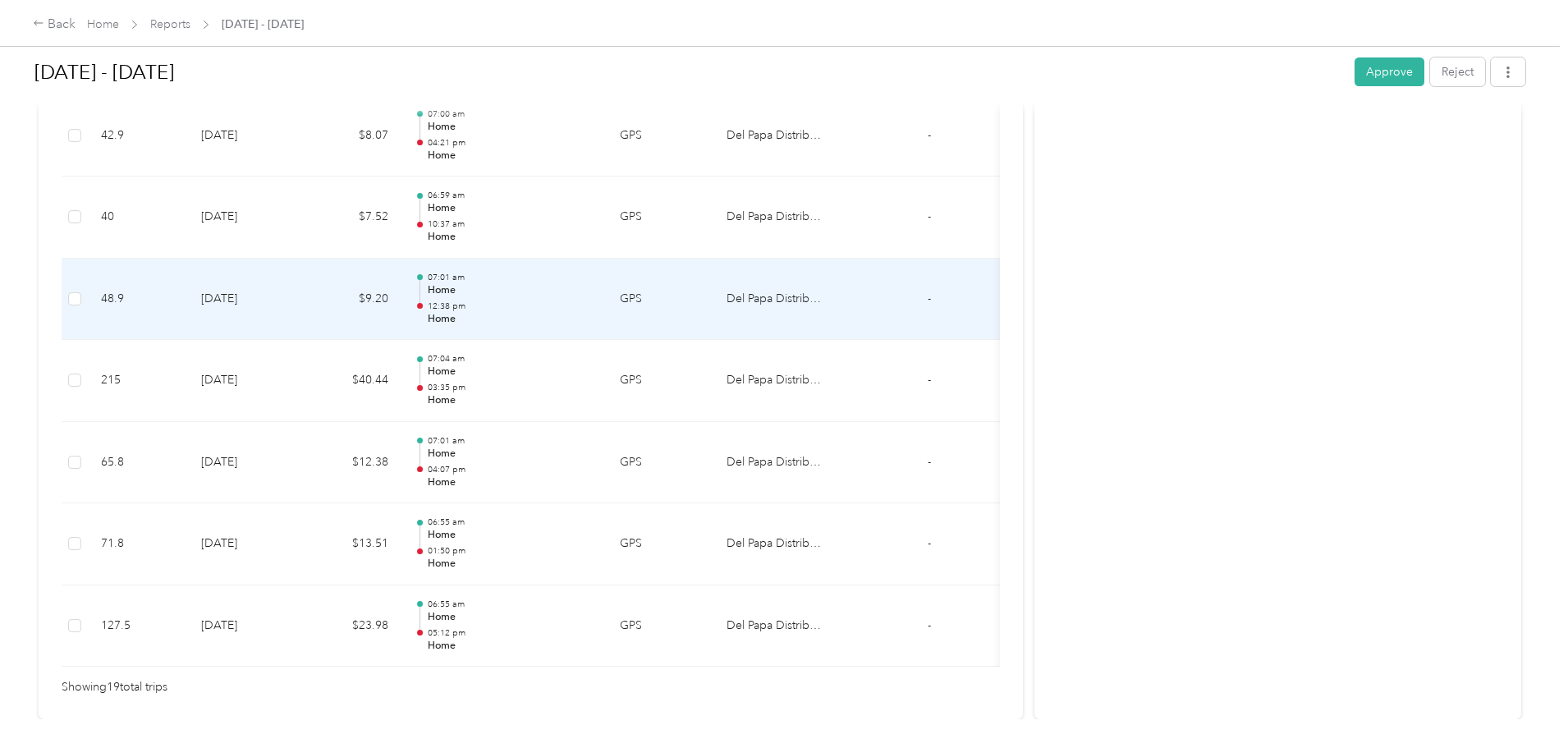
click at [402, 315] on td "$9.20" at bounding box center [352, 299] width 98 height 82
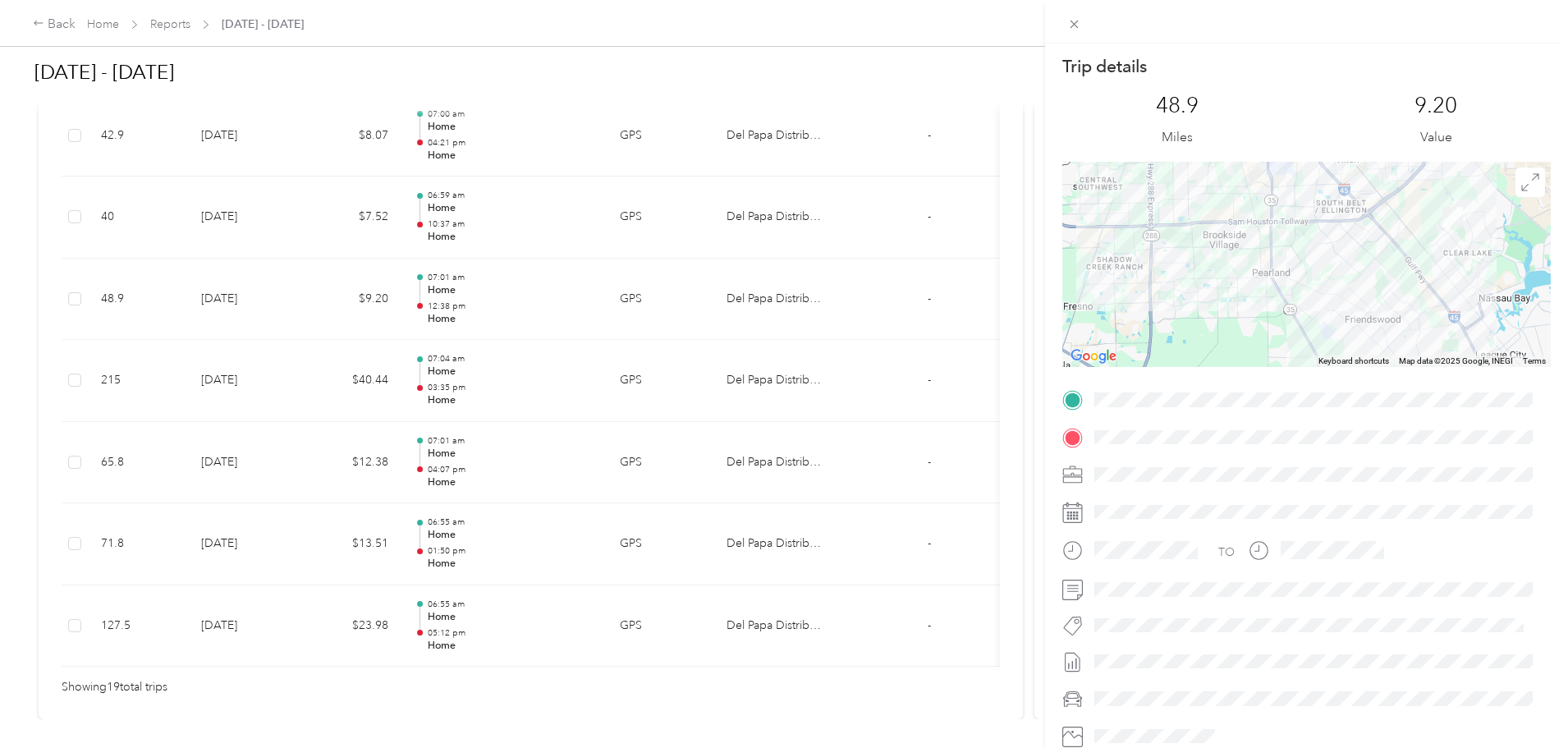
click at [424, 370] on div "Trip details This trip cannot be edited because it is either under review, appr…" at bounding box center [784, 374] width 1568 height 748
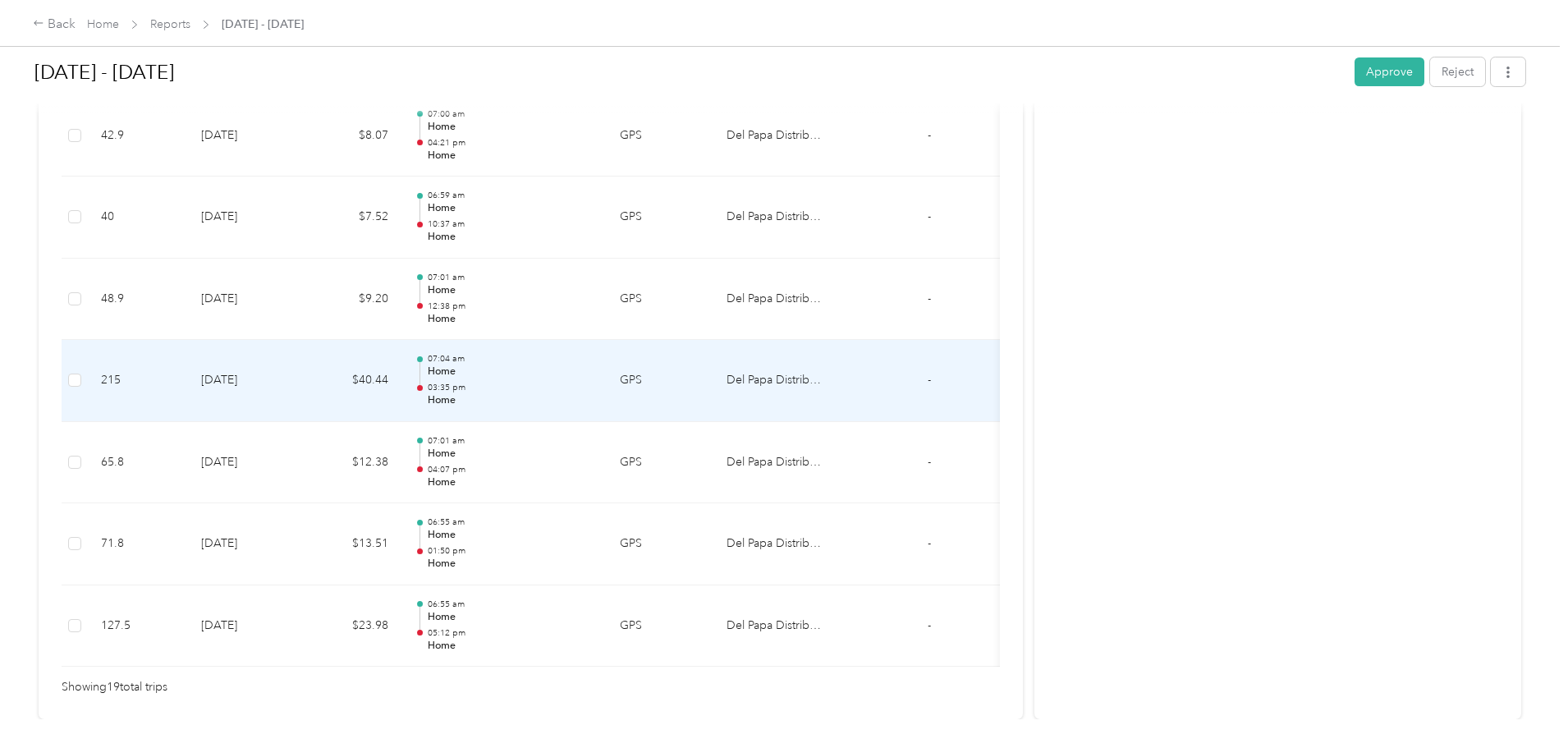
click at [402, 399] on td "$40.44" at bounding box center [352, 381] width 98 height 82
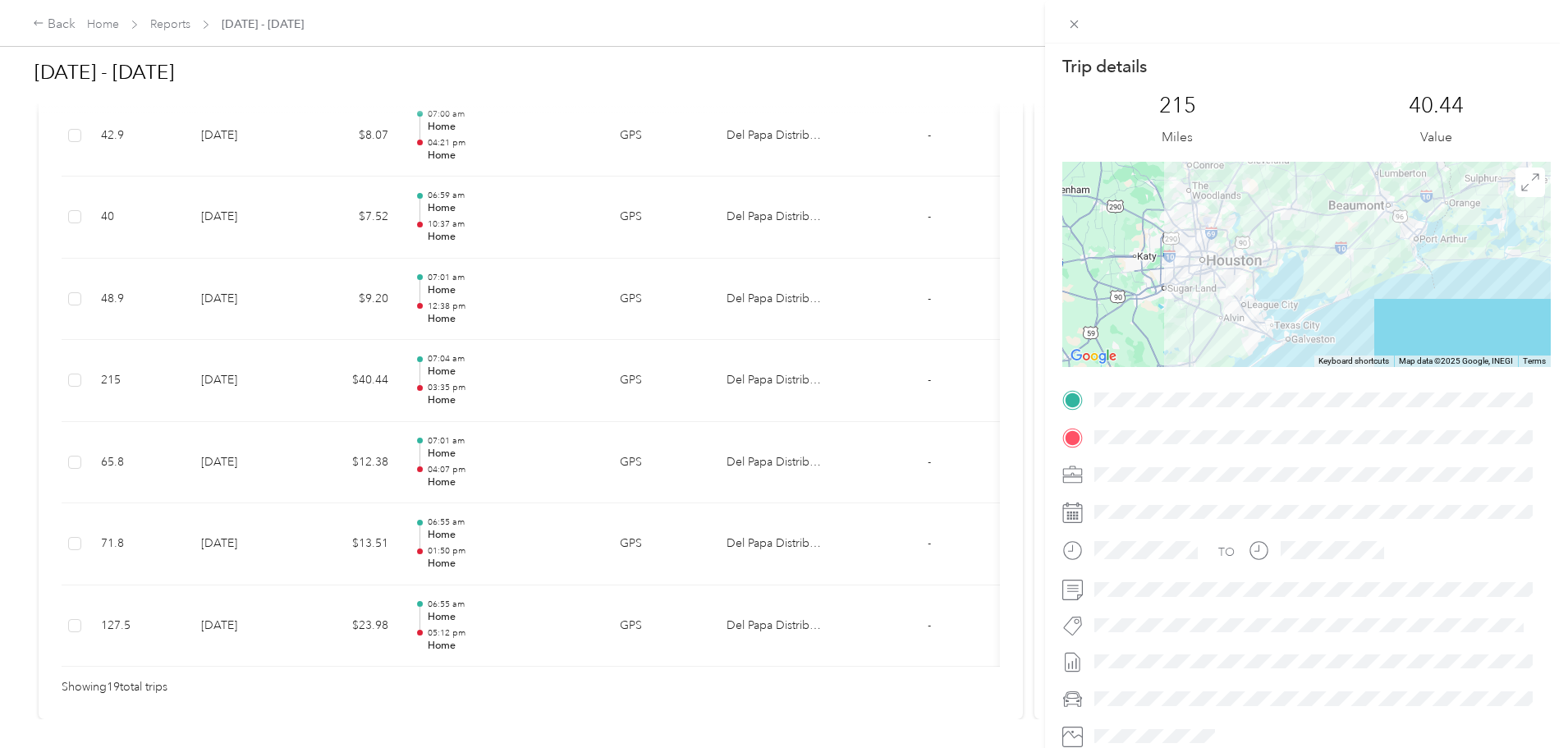
click at [446, 479] on div "Trip details This trip cannot be edited because it is either under review, appr…" at bounding box center [784, 374] width 1568 height 748
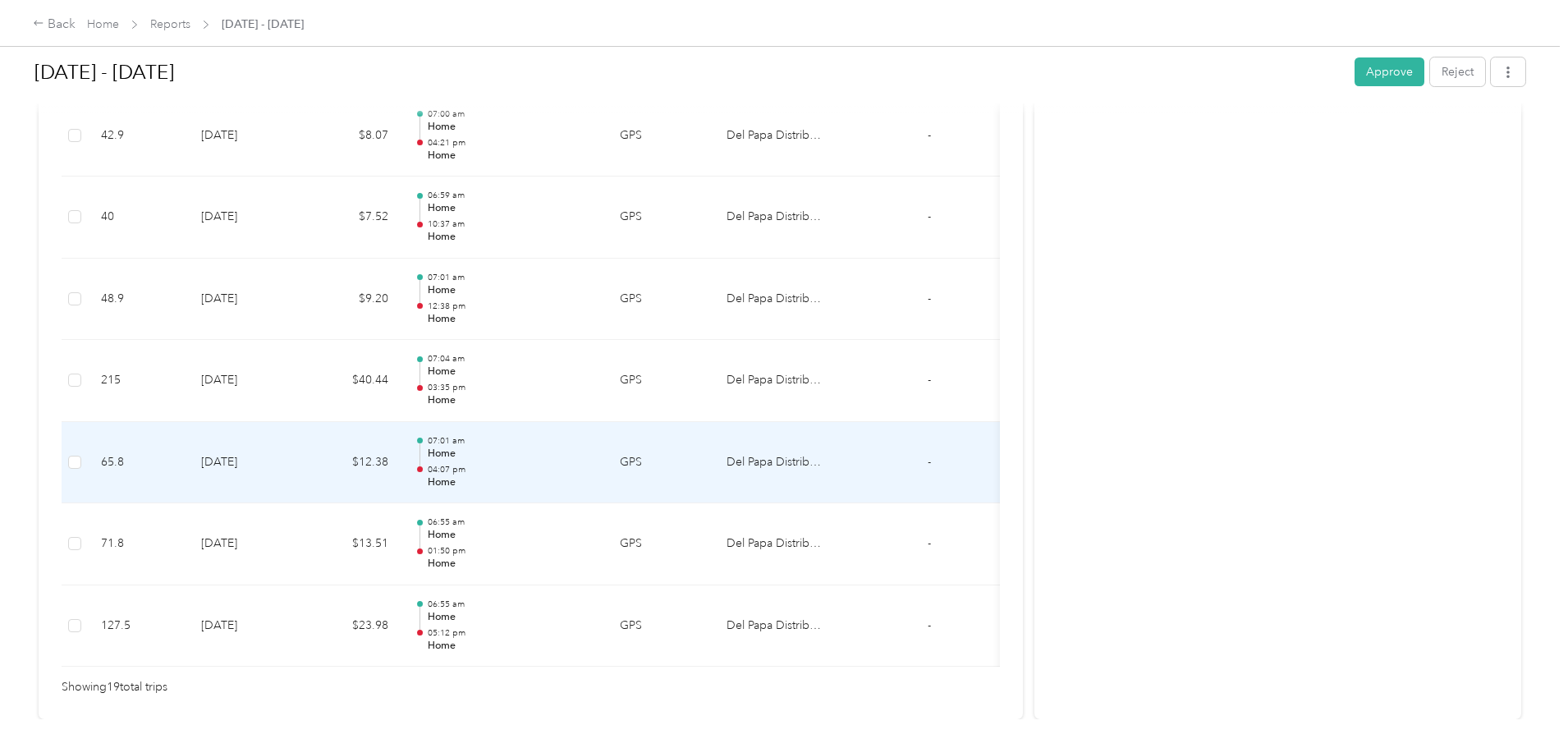
click at [303, 476] on td "[DATE]" at bounding box center [246, 463] width 115 height 82
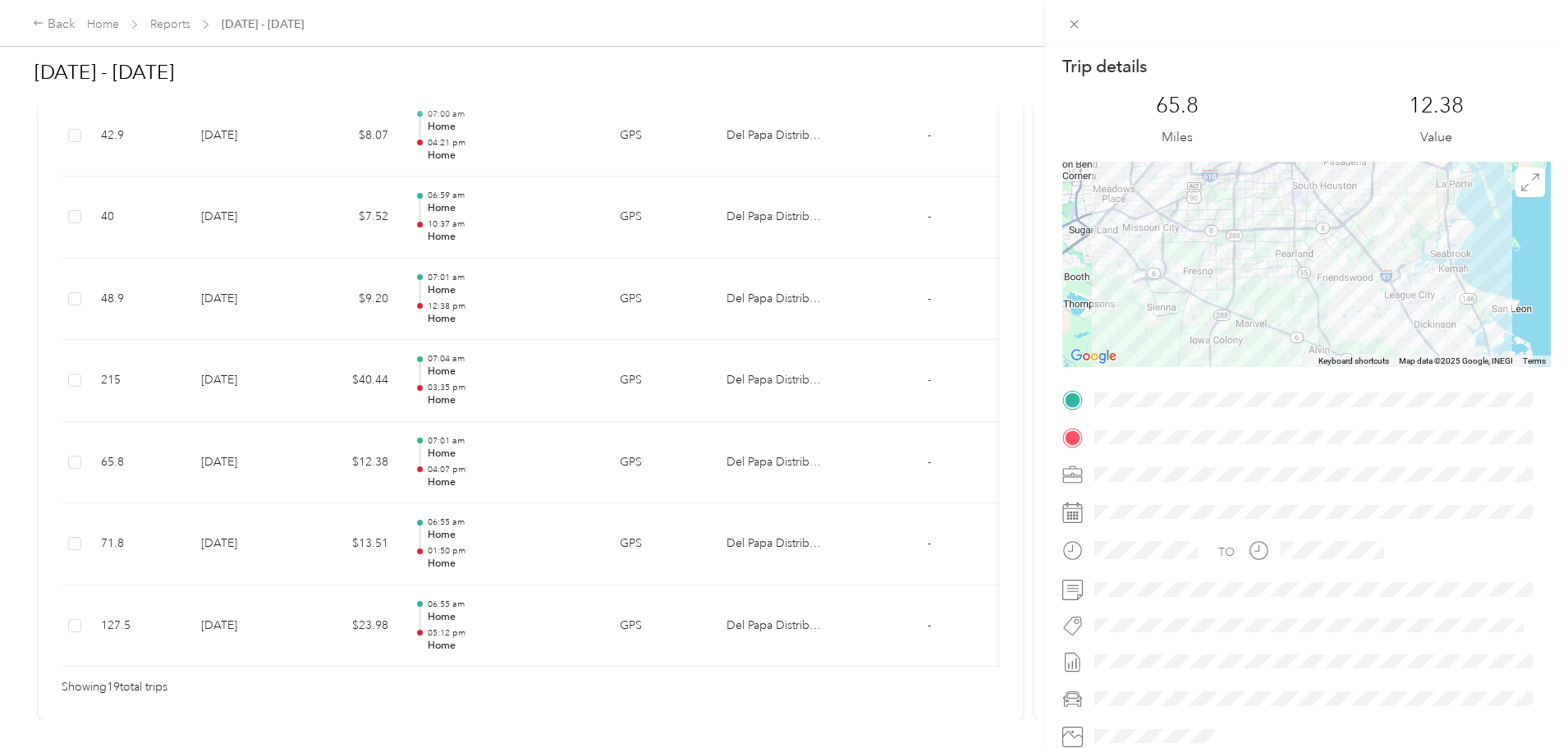
click at [420, 524] on div "Trip details This trip cannot be edited because it is either under review, appr…" at bounding box center [784, 374] width 1568 height 748
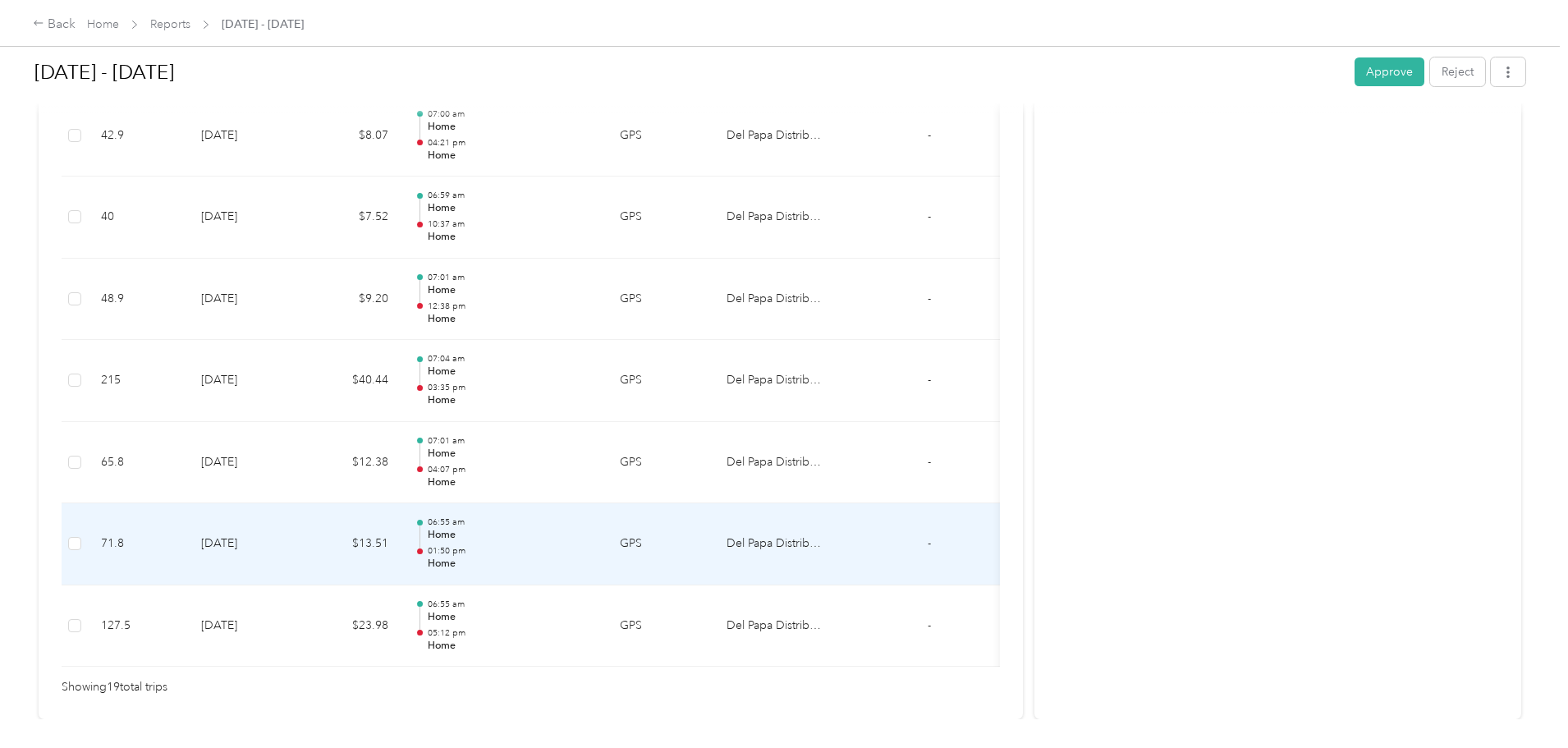
click at [303, 549] on td "[DATE]" at bounding box center [246, 544] width 115 height 82
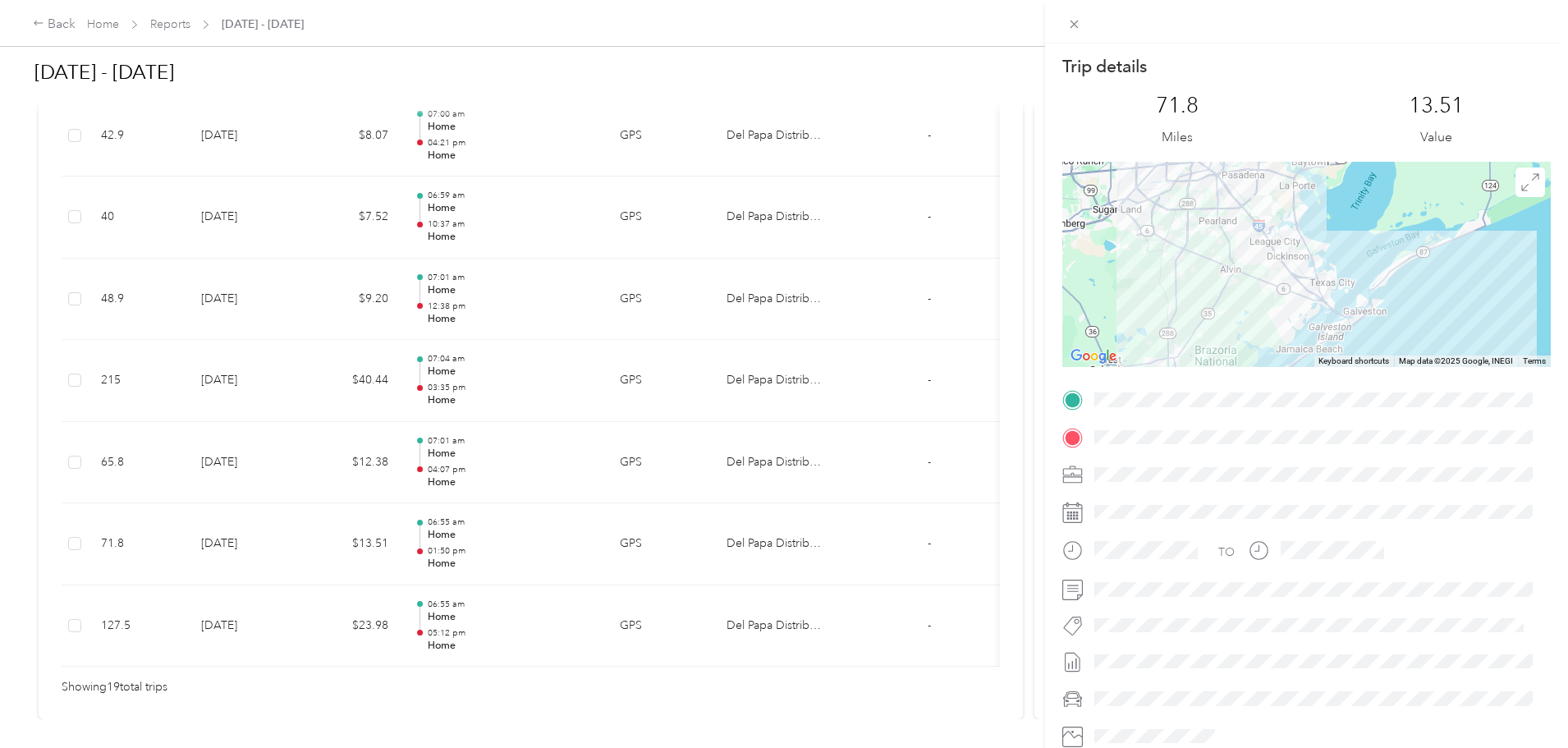
click at [433, 626] on div "Trip details This trip cannot be edited because it is either under review, appr…" at bounding box center [784, 374] width 1568 height 748
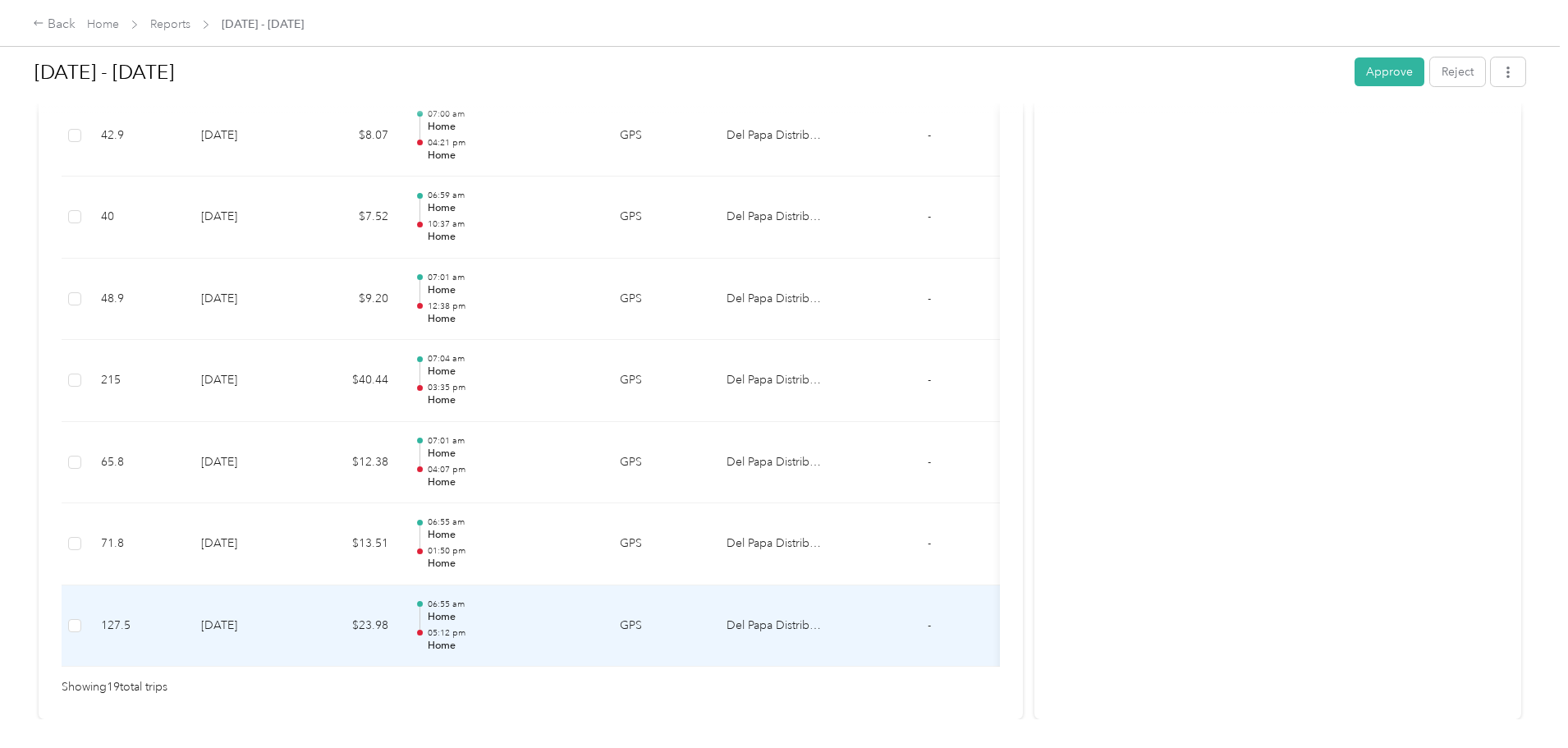
click at [303, 624] on td "[DATE]" at bounding box center [246, 627] width 115 height 82
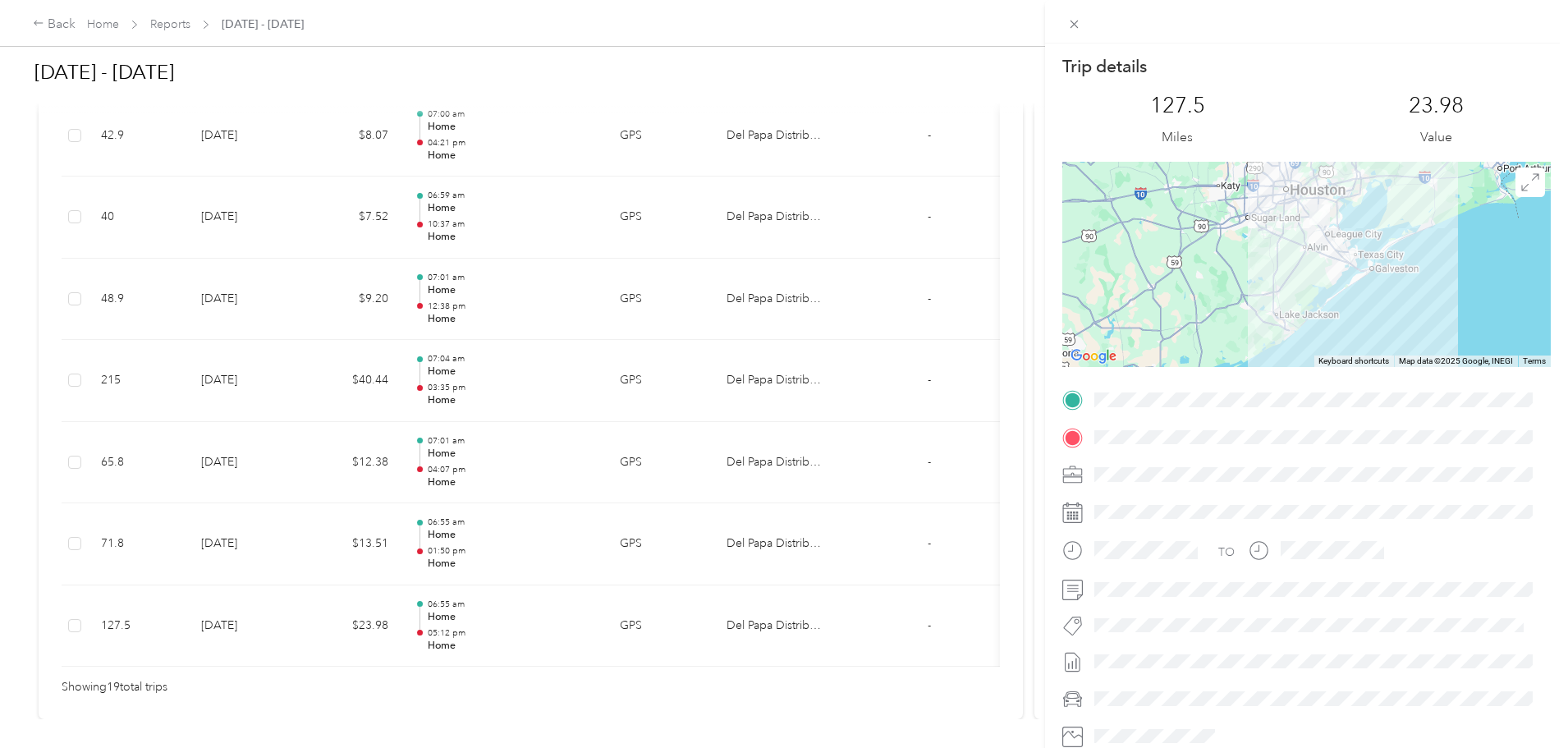
click at [476, 481] on div "Trip details This trip cannot be edited because it is either under review, appr…" at bounding box center [784, 374] width 1568 height 748
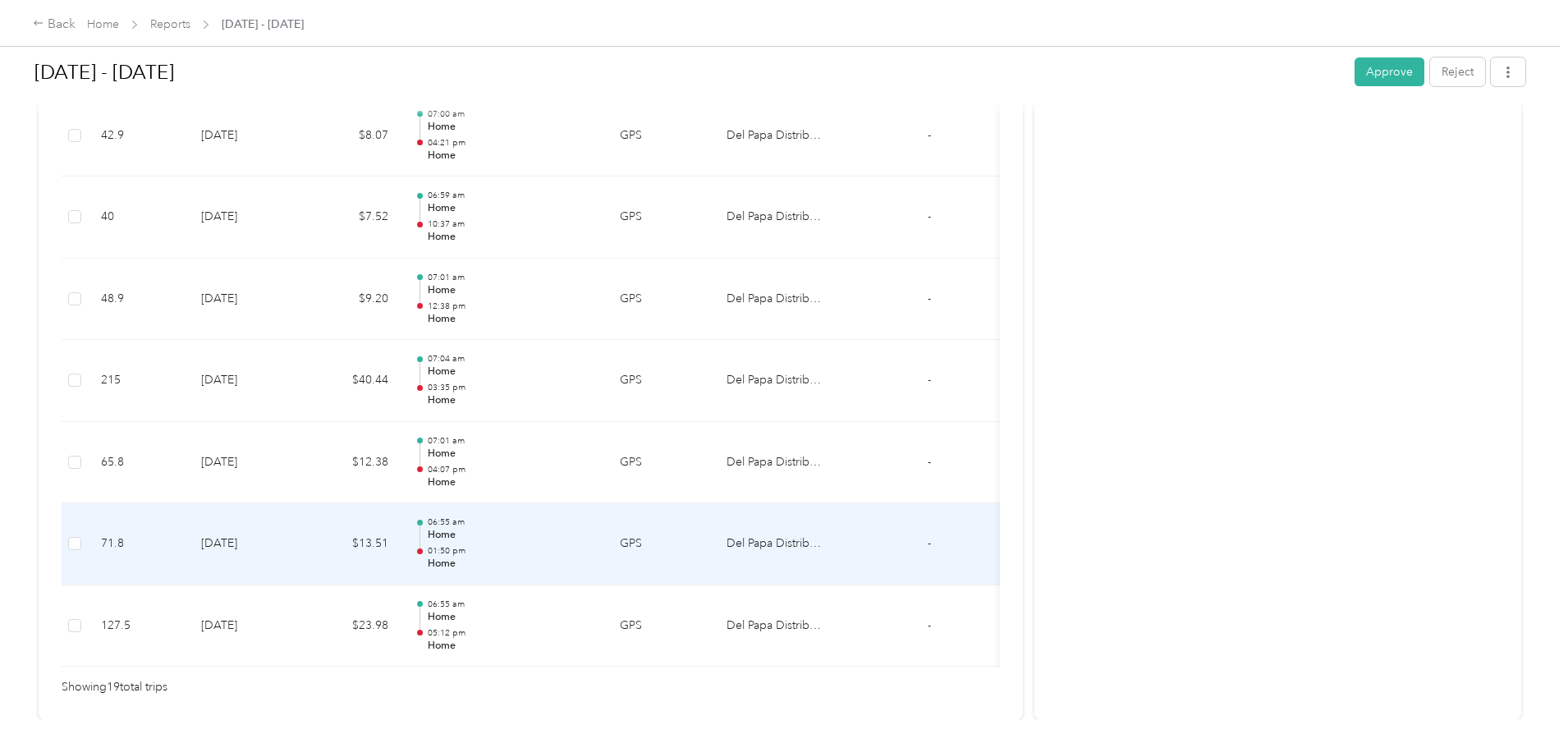
scroll to position [1232, 0]
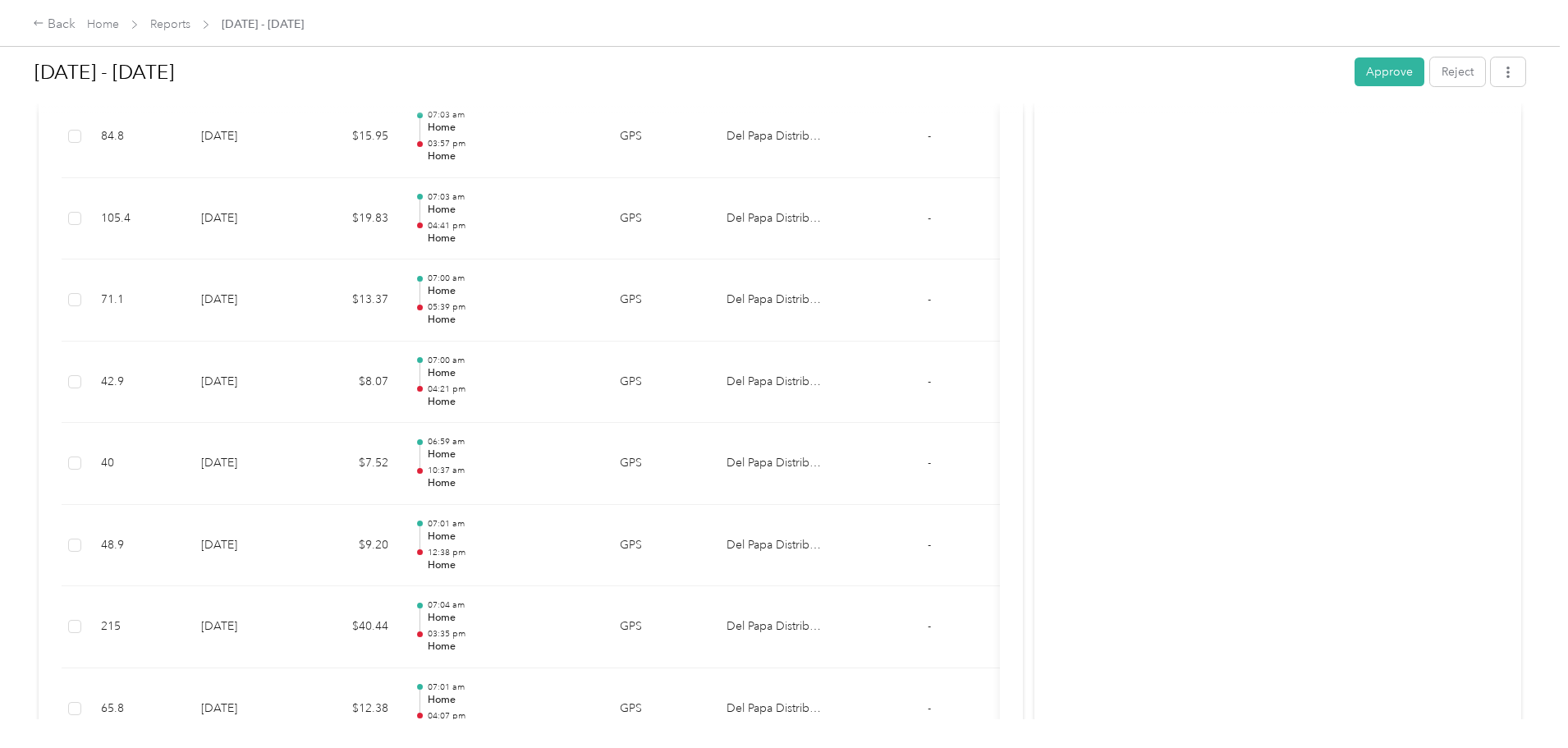
click at [1355, 76] on button "Approve" at bounding box center [1389, 72] width 70 height 29
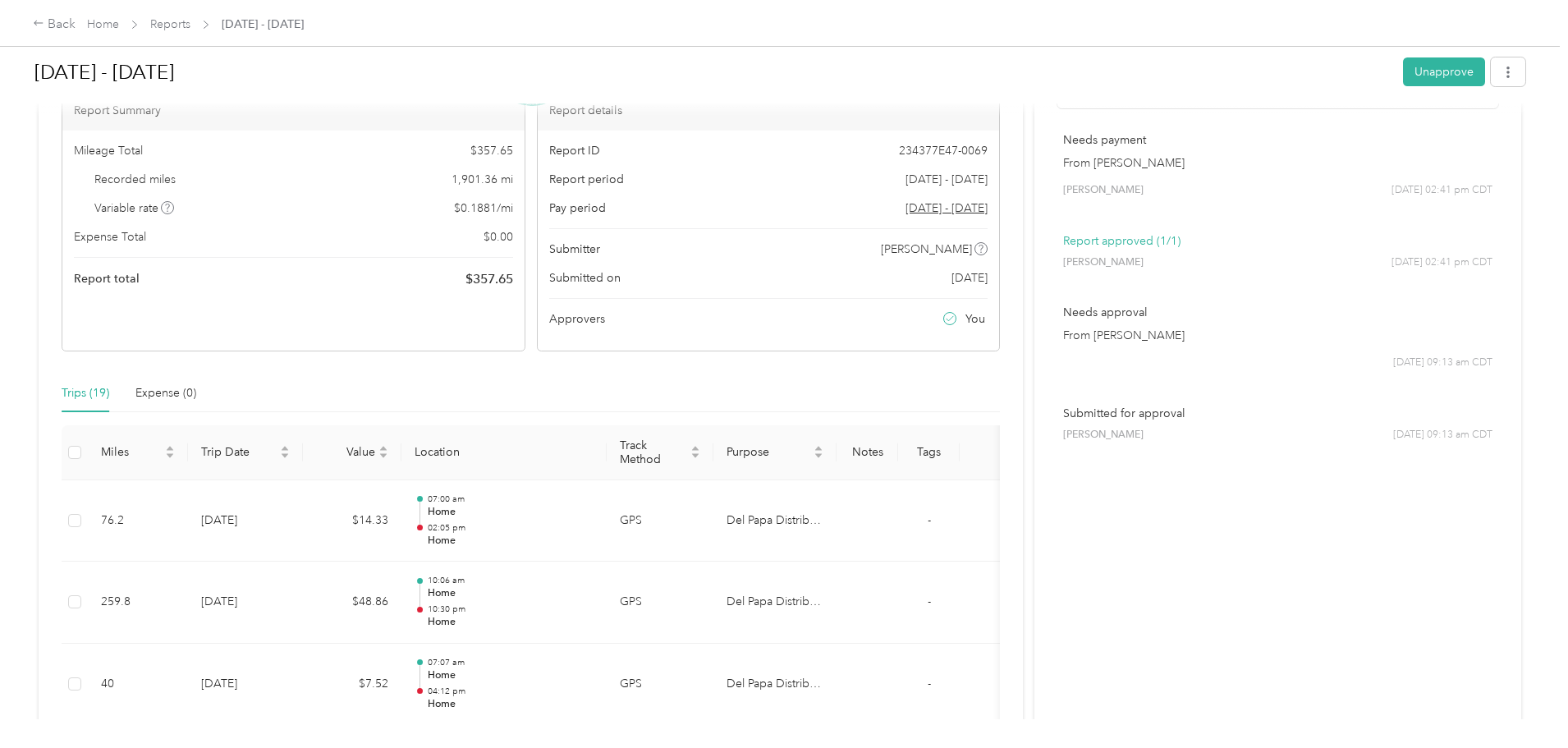
scroll to position [0, 0]
